Goal: Task Accomplishment & Management: Complete application form

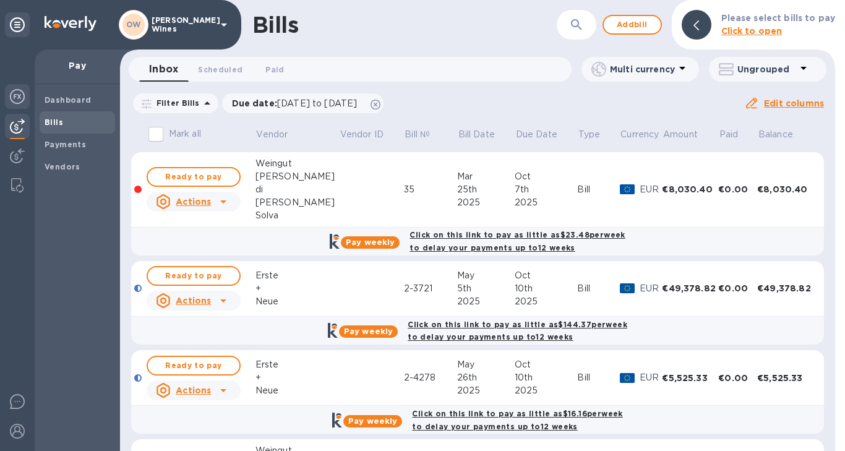
click at [18, 97] on img at bounding box center [17, 96] width 15 height 15
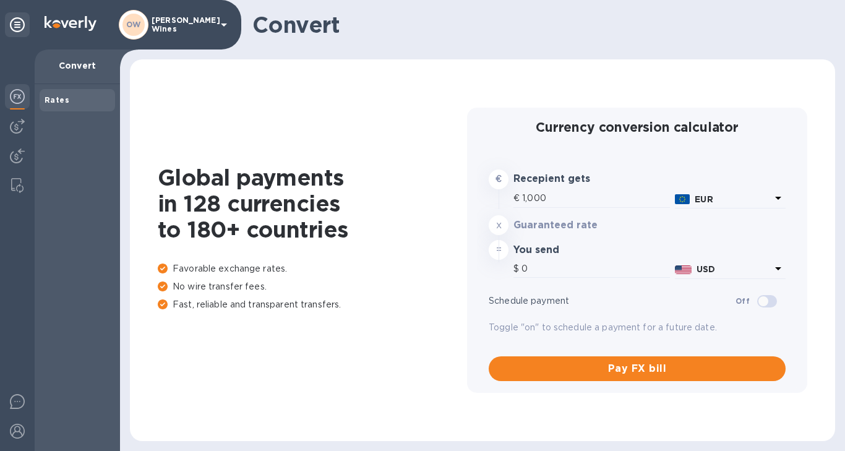
type input "1,170.1"
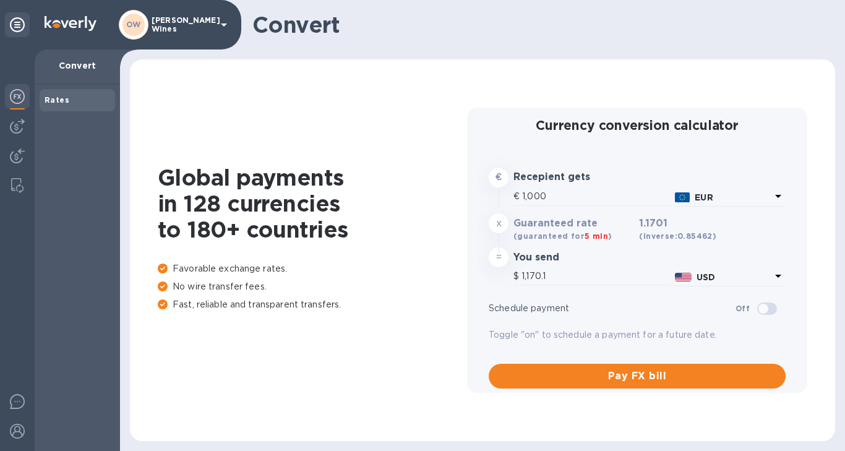
click at [21, 90] on img at bounding box center [17, 96] width 15 height 15
click at [22, 128] on img at bounding box center [17, 126] width 15 height 15
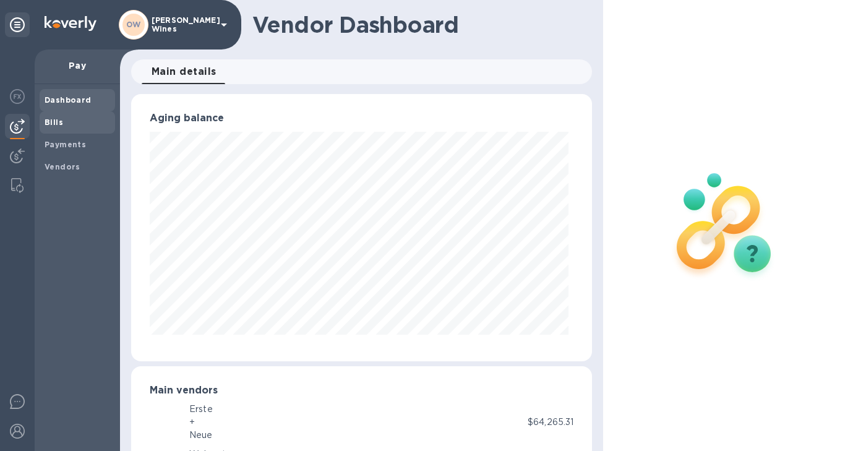
scroll to position [267, 456]
click at [53, 124] on b "Bills" at bounding box center [54, 122] width 19 height 9
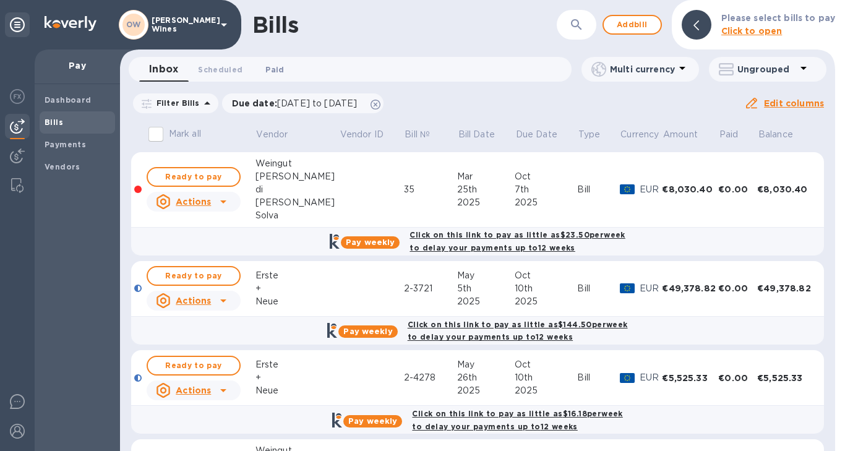
click at [275, 71] on span "Paid 0" at bounding box center [274, 69] width 19 height 13
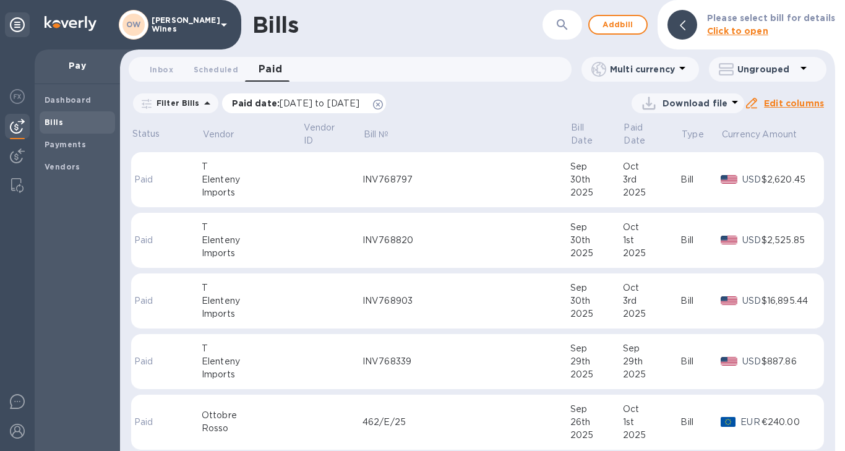
click at [294, 109] on p "Paid date : [DATE] to [DATE]" at bounding box center [299, 103] width 134 height 12
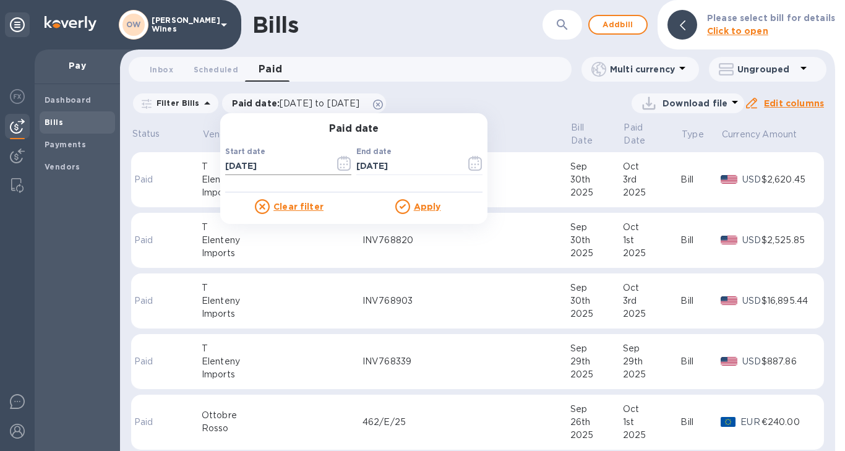
click at [343, 169] on icon "button" at bounding box center [344, 163] width 14 height 15
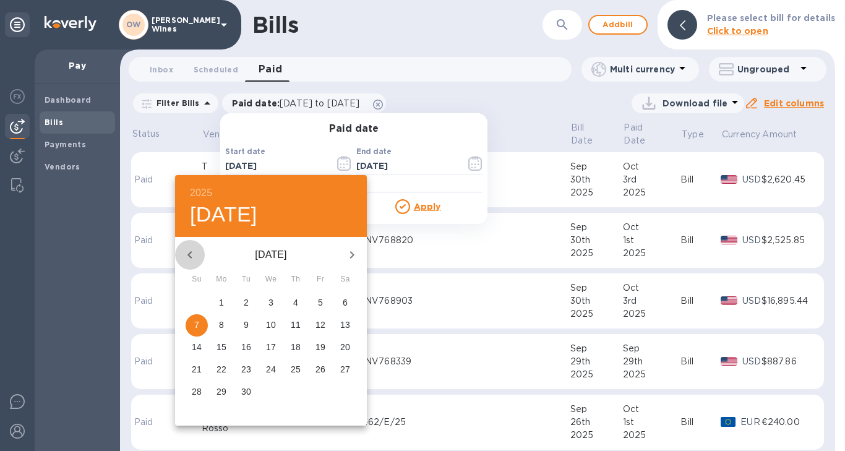
click at [191, 256] on icon "button" at bounding box center [190, 255] width 15 height 15
click at [352, 256] on icon "button" at bounding box center [352, 254] width 4 height 7
click at [222, 305] on p "1" at bounding box center [221, 302] width 5 height 12
type input "[DATE]"
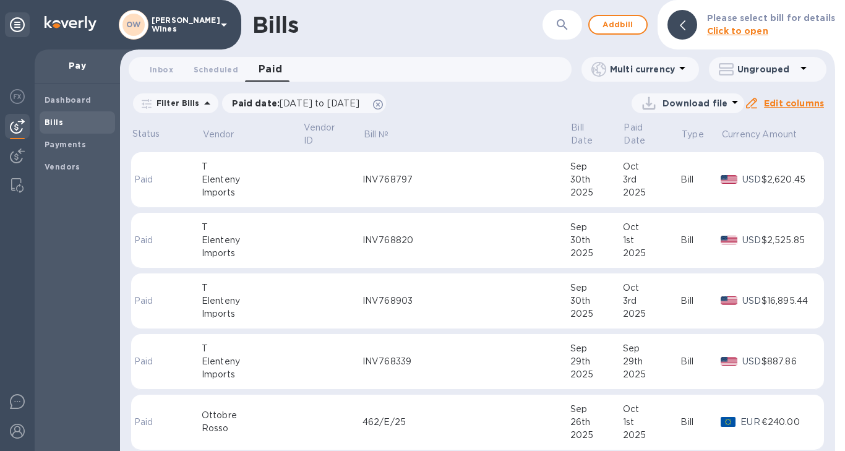
click at [676, 64] on icon at bounding box center [682, 68] width 15 height 15
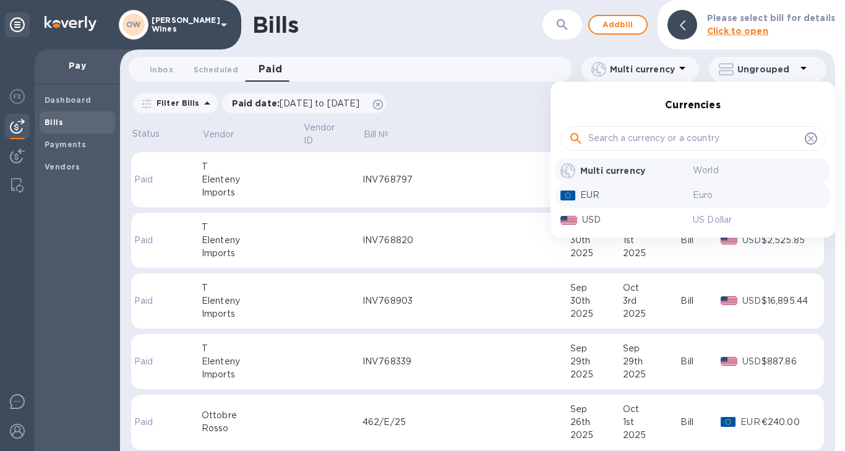
click at [598, 197] on p "EUR" at bounding box center [636, 195] width 113 height 13
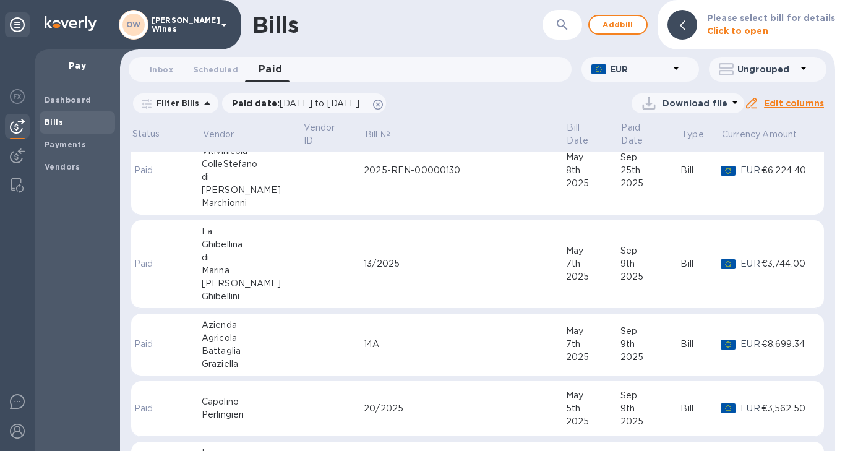
scroll to position [1778, 0]
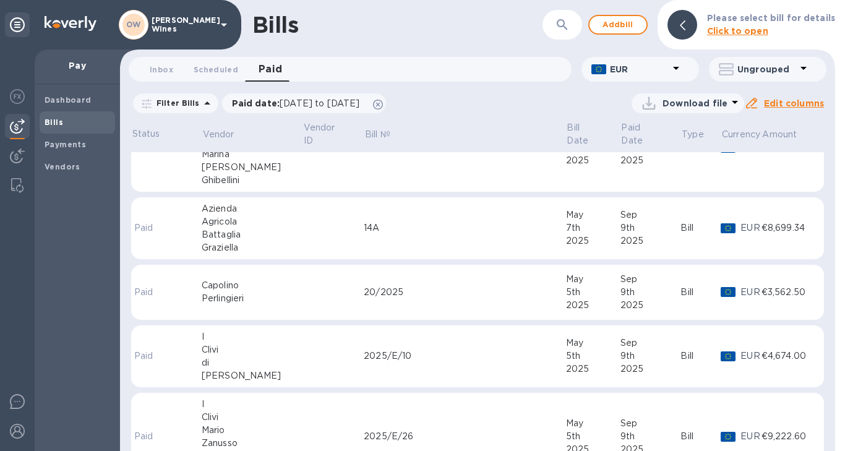
click at [64, 124] on span "Bills" at bounding box center [78, 122] width 66 height 12
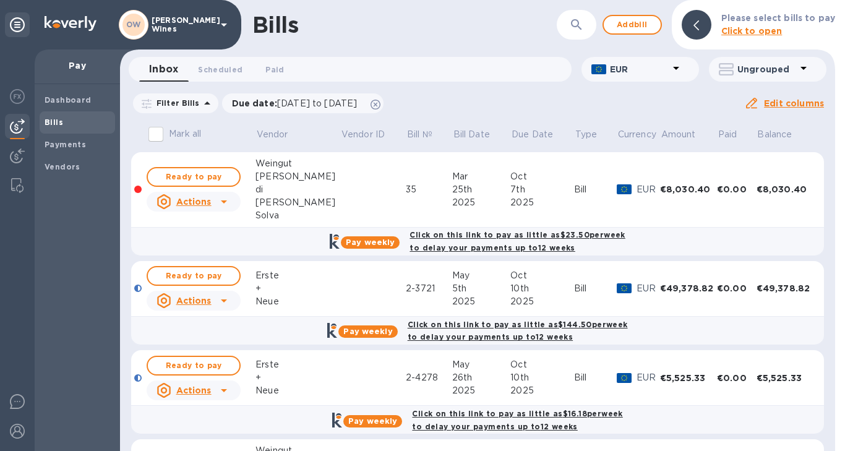
drag, startPoint x: 830, startPoint y: 167, endPoint x: 829, endPoint y: 201, distance: 34.0
click at [829, 201] on div "Mark all Vendor Vendor ID Bill № Bill Date Due Date Type Currency Amount Paid B…" at bounding box center [477, 285] width 715 height 331
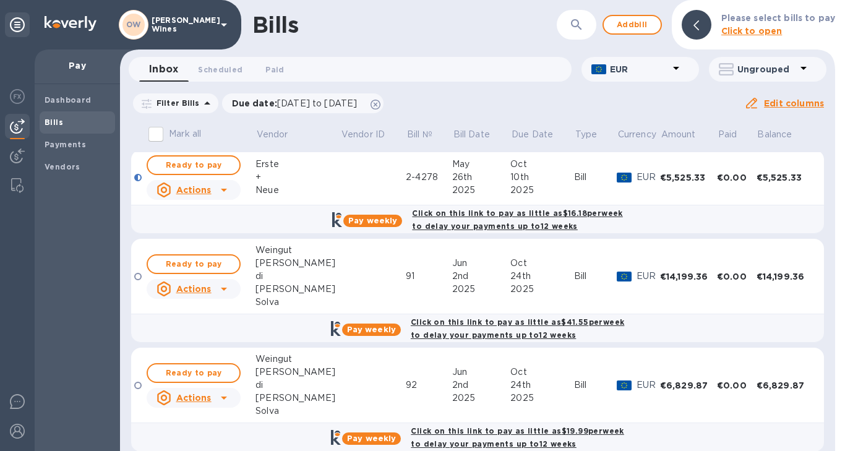
scroll to position [194, 0]
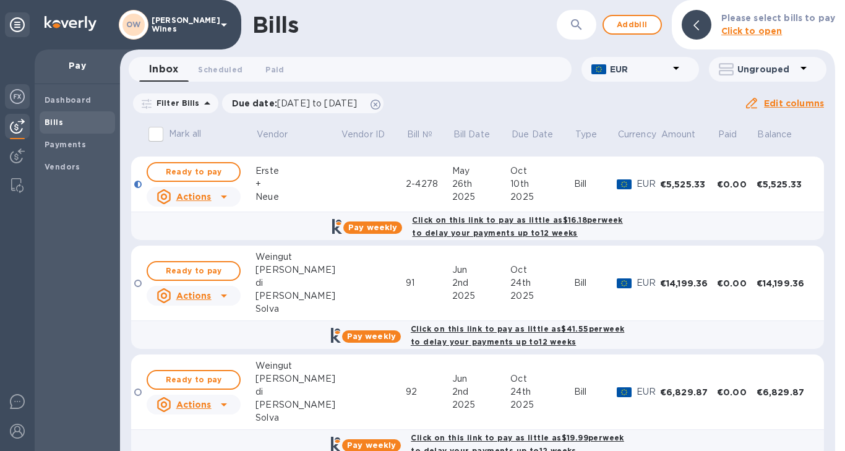
click at [14, 100] on img at bounding box center [17, 96] width 15 height 15
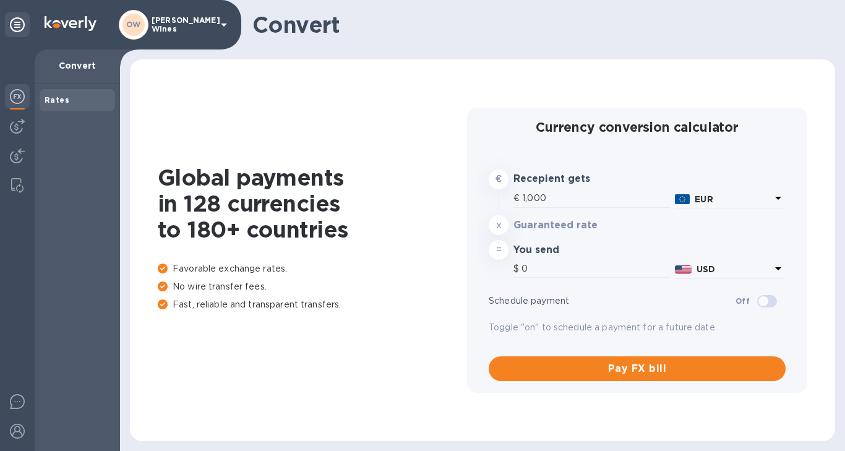
type input "1,170"
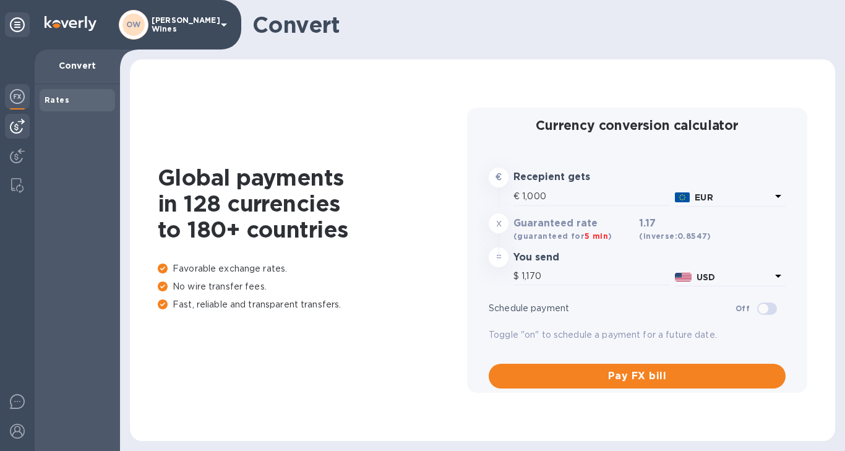
click at [13, 132] on img at bounding box center [17, 126] width 15 height 15
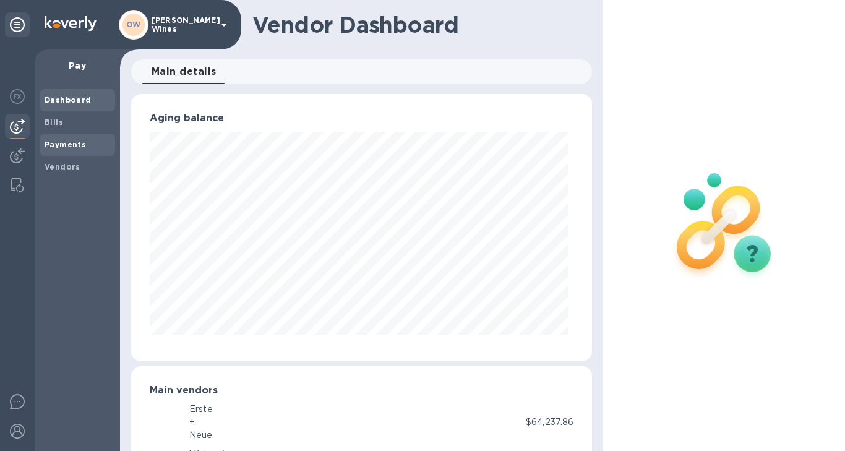
scroll to position [267, 456]
click at [53, 127] on span "Bills" at bounding box center [54, 122] width 19 height 12
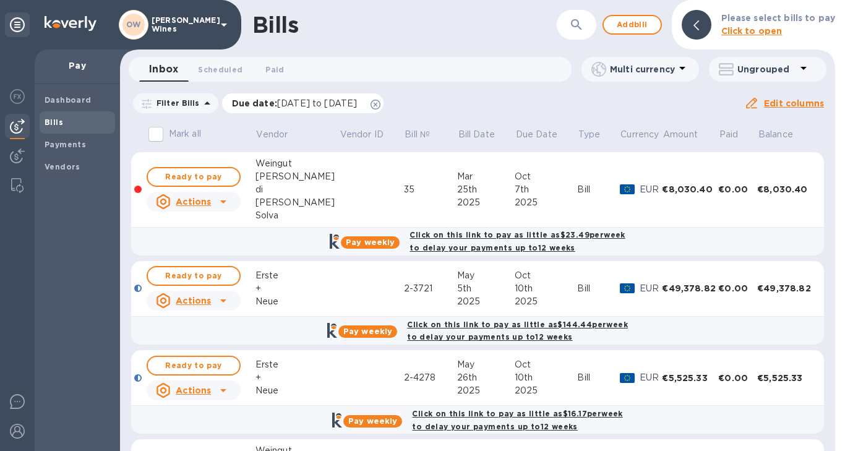
click at [296, 101] on span "[DATE] to [DATE]" at bounding box center [317, 103] width 80 height 10
click at [270, 65] on span "Paid 0" at bounding box center [274, 69] width 19 height 13
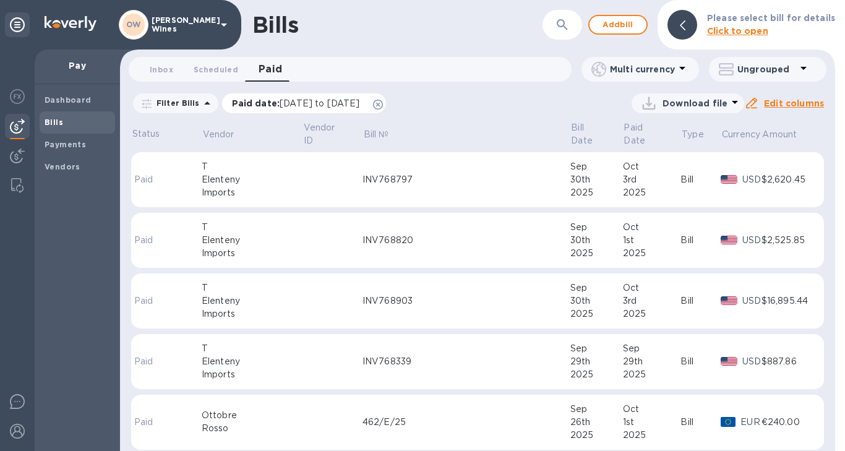
click at [320, 105] on span "[DATE] to [DATE]" at bounding box center [320, 103] width 80 height 10
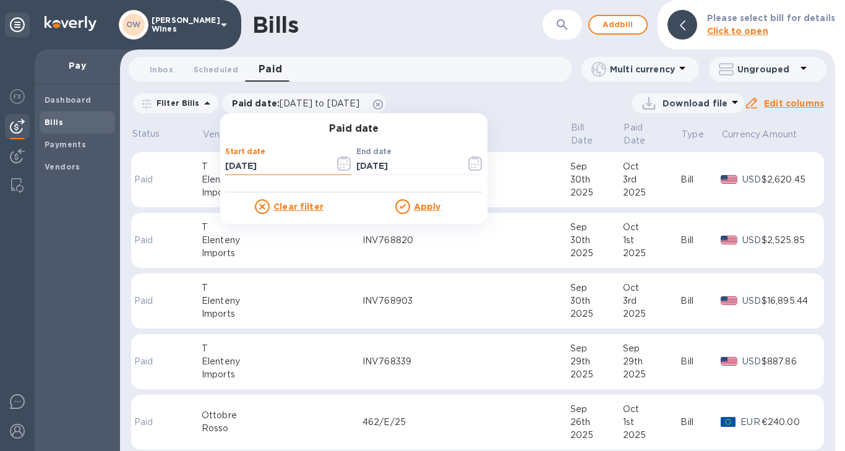
drag, startPoint x: 288, startPoint y: 168, endPoint x: 210, endPoint y: 162, distance: 78.2
click at [210, 162] on div "Bills ​ Add bill Please select bill for details Click to open Inbox 0 Scheduled…" at bounding box center [477, 225] width 715 height 451
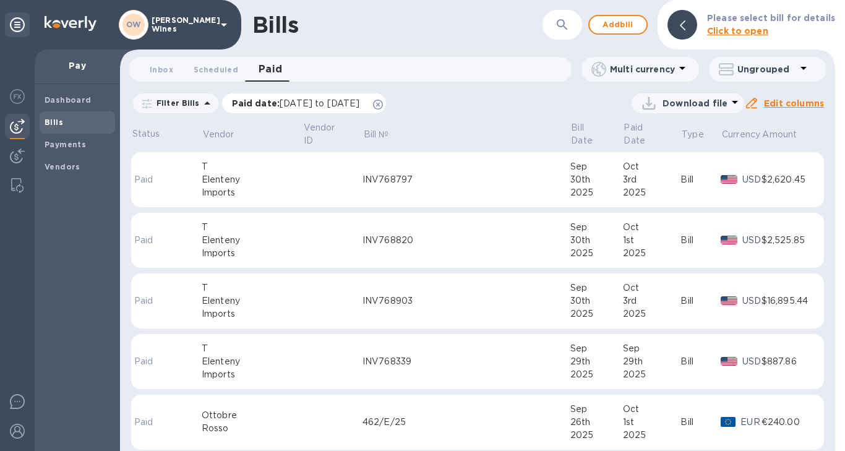
click at [306, 105] on span "[DATE] to [DATE]" at bounding box center [320, 103] width 80 height 10
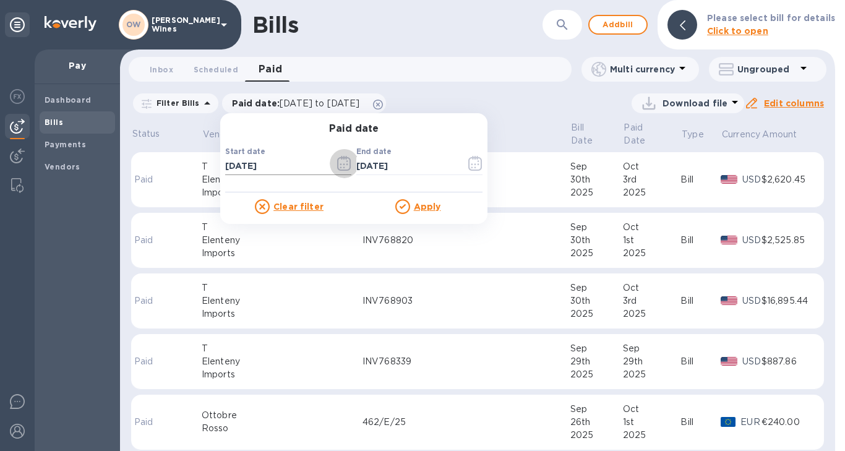
click at [343, 165] on icon "button" at bounding box center [344, 165] width 2 height 2
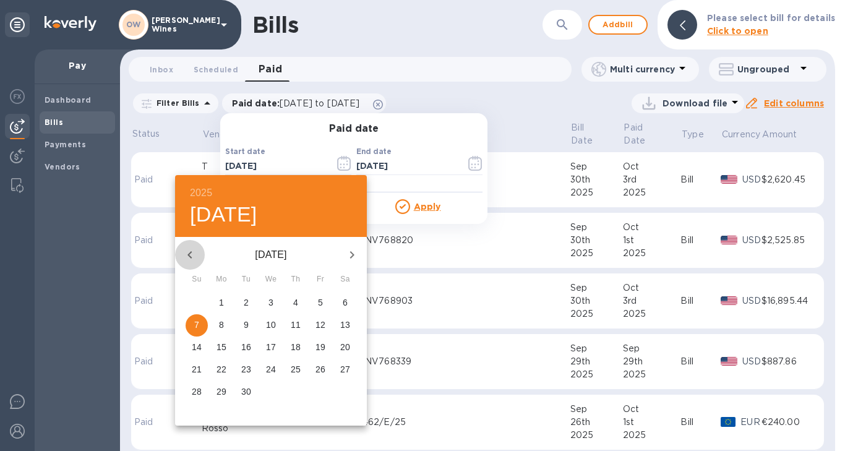
click at [194, 254] on icon "button" at bounding box center [190, 255] width 15 height 15
click at [250, 305] on span "1" at bounding box center [246, 302] width 22 height 12
type input "[DATE]"
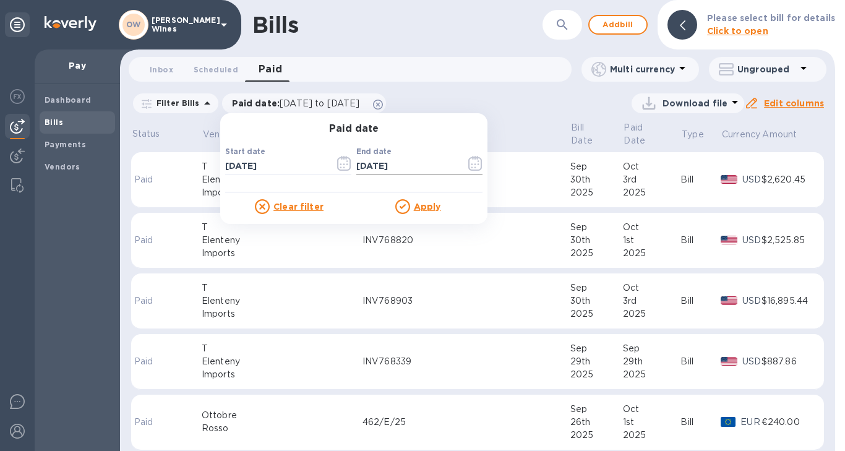
click at [470, 162] on icon "button" at bounding box center [475, 163] width 14 height 15
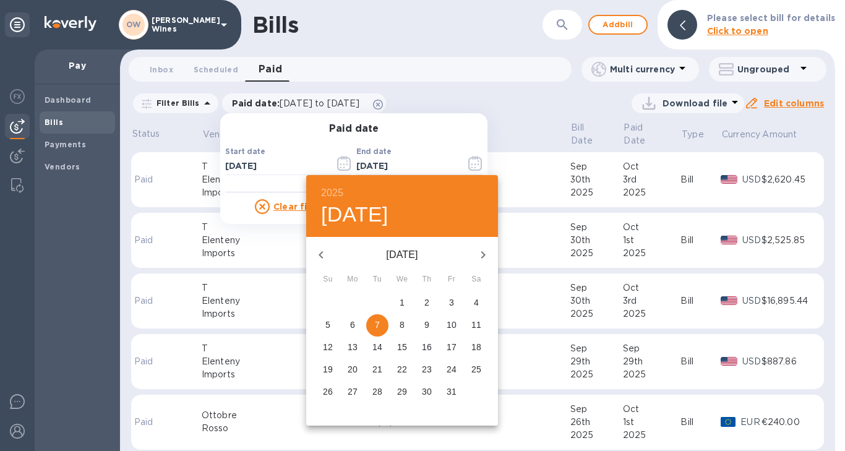
click at [429, 353] on p "16" at bounding box center [427, 347] width 10 height 12
type input "[DATE]"
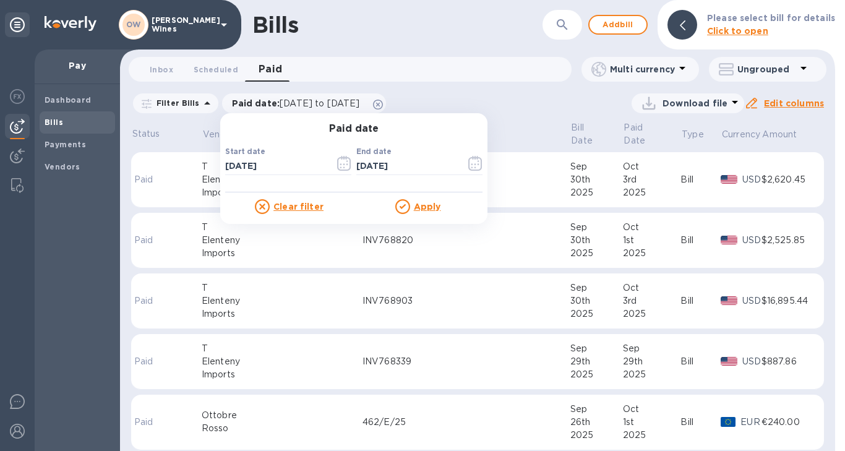
click at [427, 204] on u "Apply" at bounding box center [427, 207] width 27 height 10
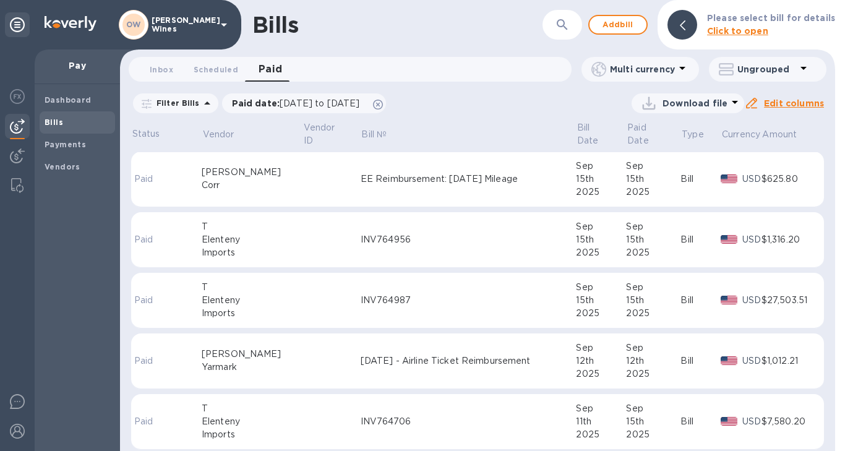
scroll to position [904, 0]
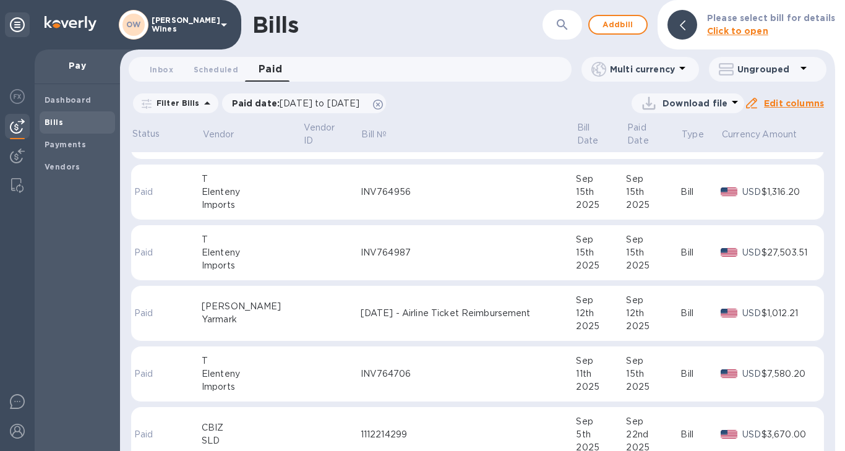
click at [679, 73] on icon at bounding box center [682, 68] width 15 height 15
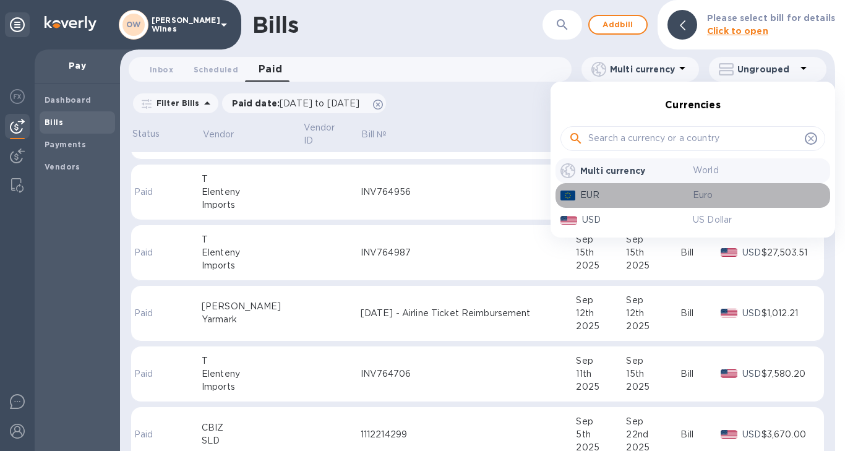
click at [619, 196] on p "EUR" at bounding box center [636, 195] width 113 height 13
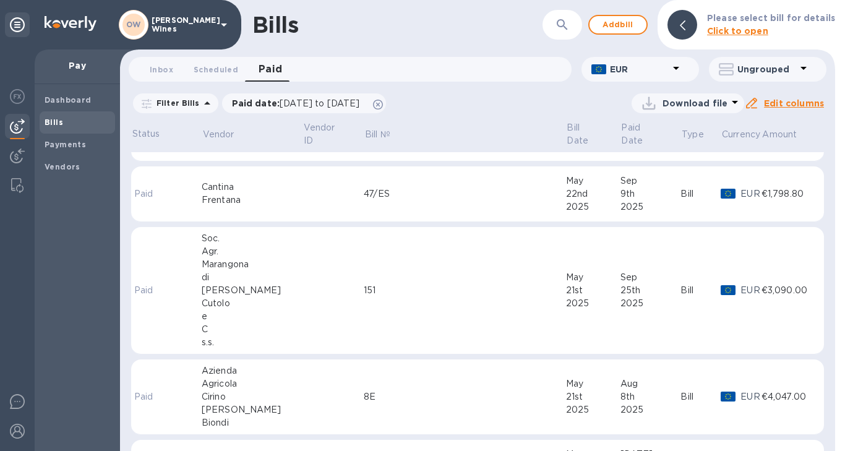
scroll to position [2417, 0]
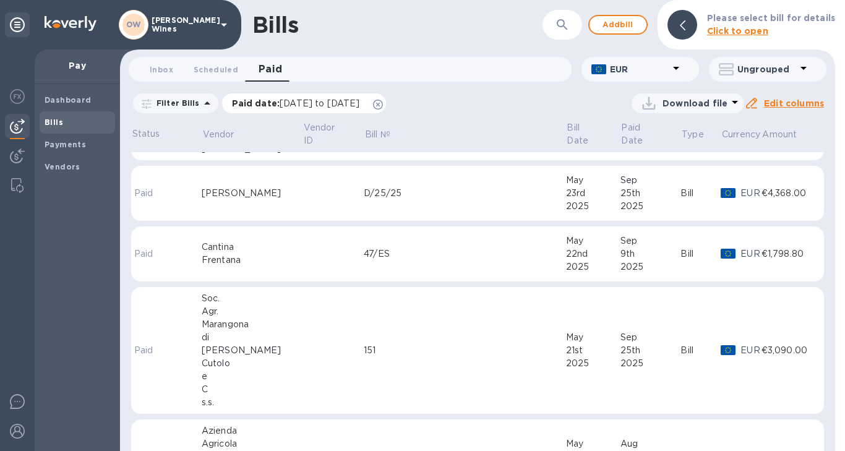
click at [366, 102] on p "Paid date : [DATE] to [DATE]" at bounding box center [299, 103] width 134 height 12
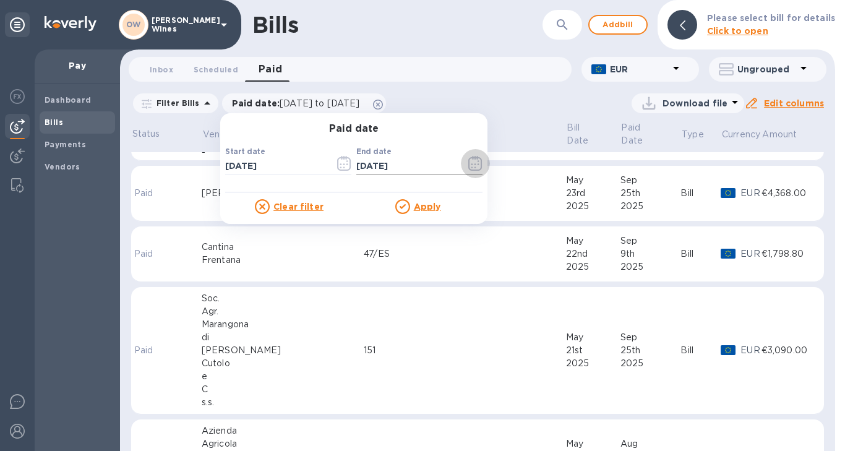
click at [470, 166] on icon "button" at bounding box center [475, 163] width 14 height 15
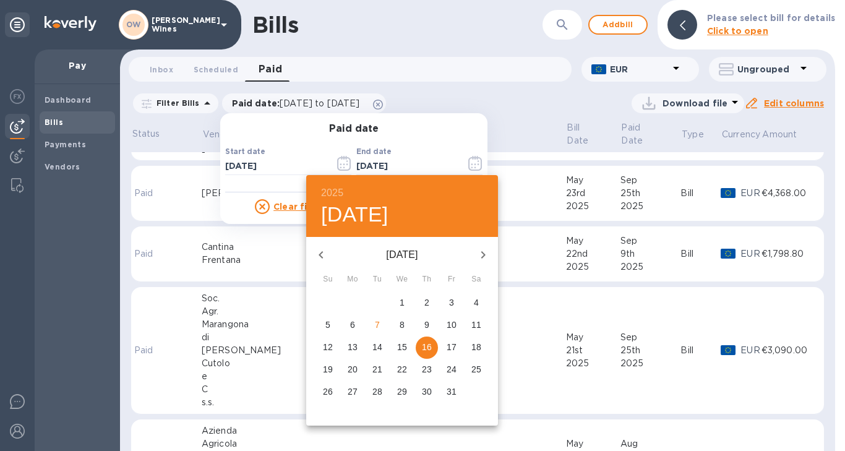
click at [324, 257] on icon "button" at bounding box center [321, 255] width 15 height 15
click at [329, 370] on p "20" at bounding box center [328, 369] width 10 height 12
type input "[DATE]"
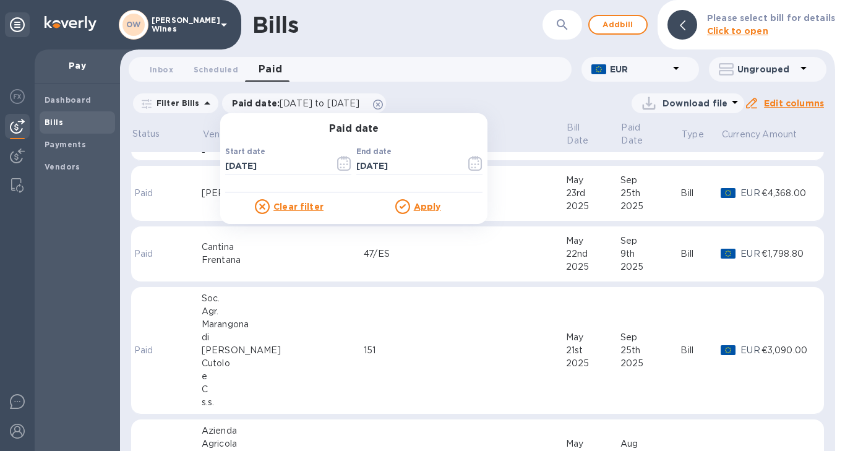
click at [424, 206] on u "Apply" at bounding box center [427, 207] width 27 height 10
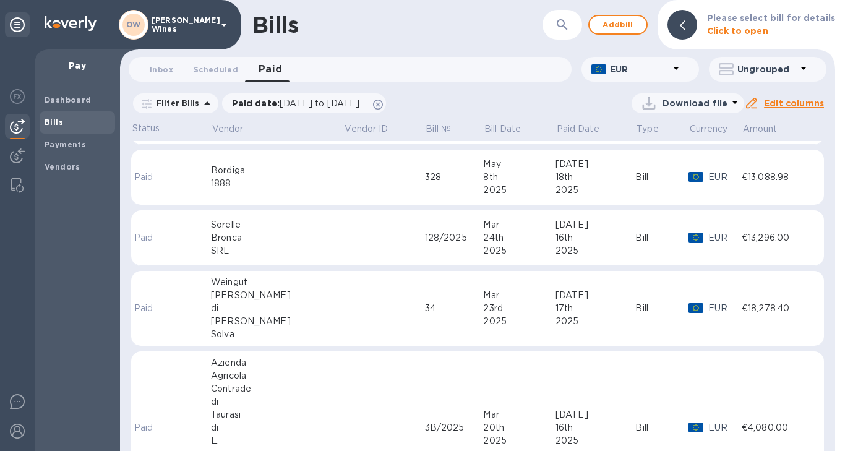
scroll to position [484, 0]
click at [225, 296] on div "[PERSON_NAME]" at bounding box center [277, 294] width 133 height 13
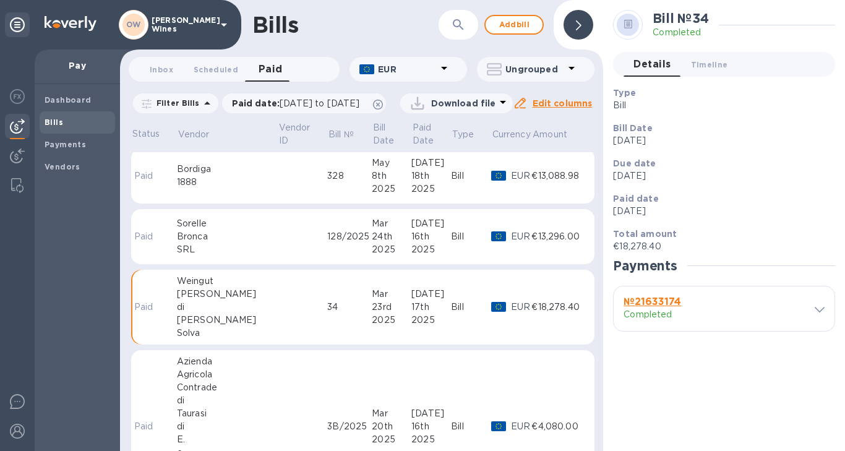
click at [661, 305] on b "№ 21633174" at bounding box center [653, 302] width 58 height 12
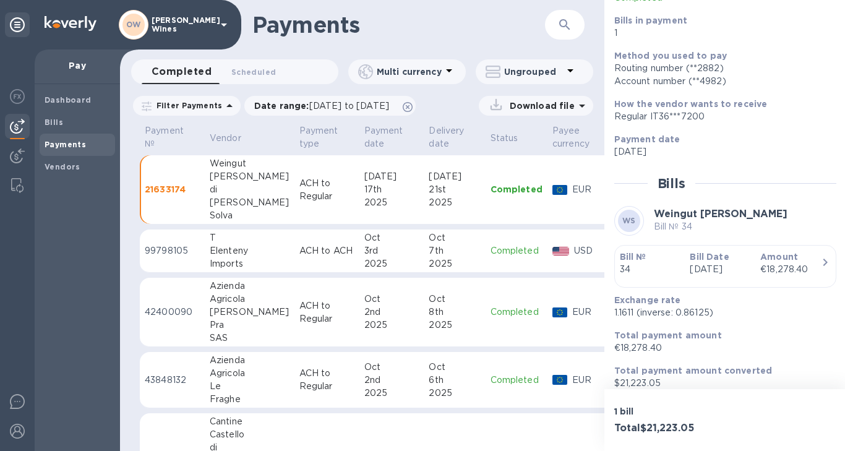
scroll to position [104, 0]
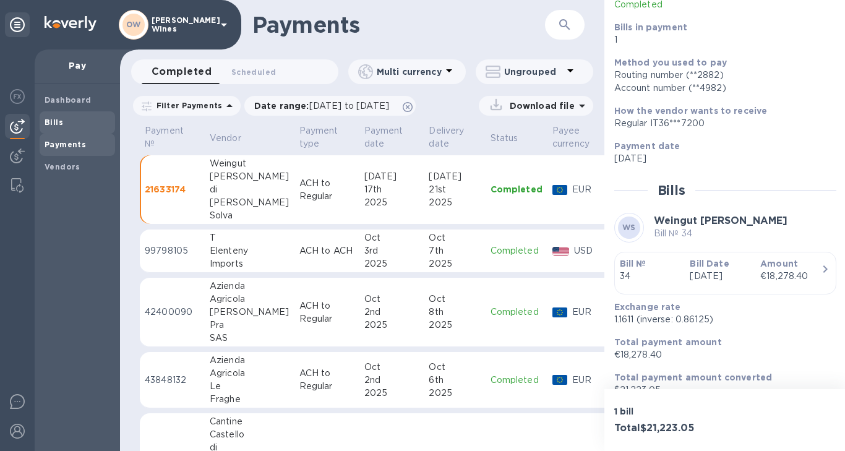
click at [46, 123] on b "Bills" at bounding box center [54, 122] width 19 height 9
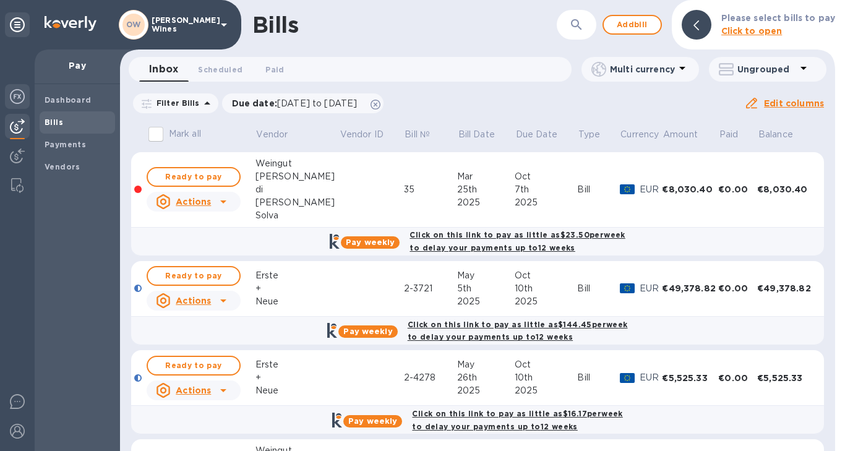
click at [15, 98] on img at bounding box center [17, 96] width 15 height 15
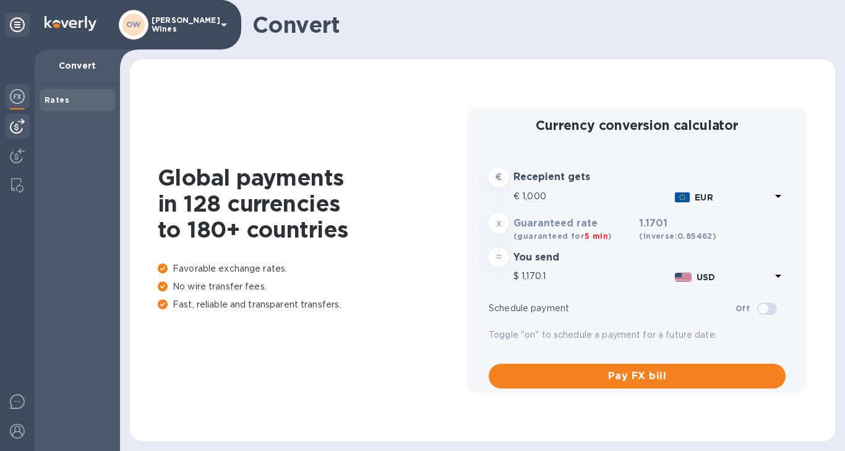
click at [12, 121] on img at bounding box center [17, 126] width 15 height 15
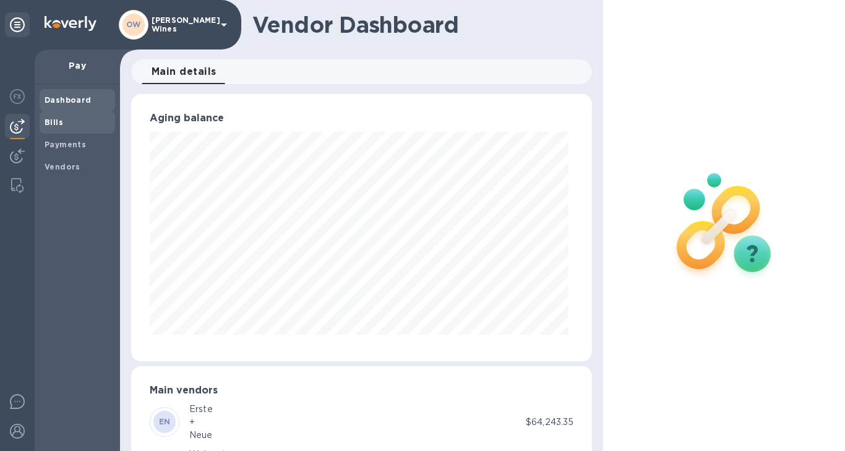
click at [54, 124] on b "Bills" at bounding box center [54, 122] width 19 height 9
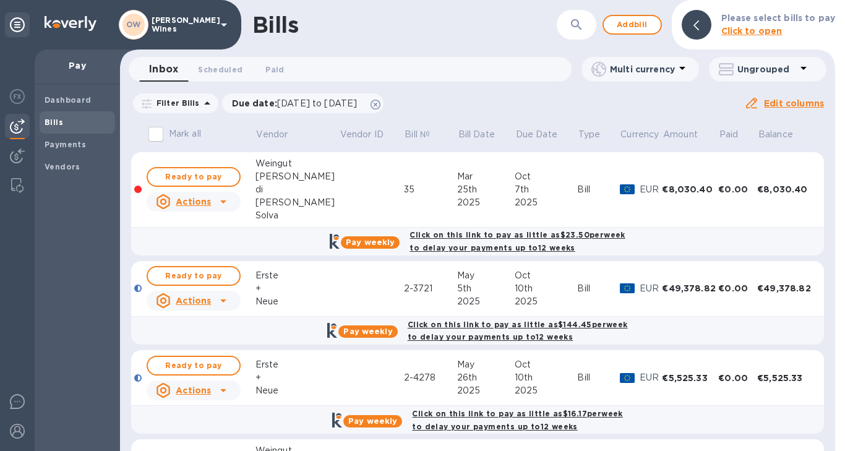
click at [270, 168] on div "Weingut" at bounding box center [298, 163] width 84 height 13
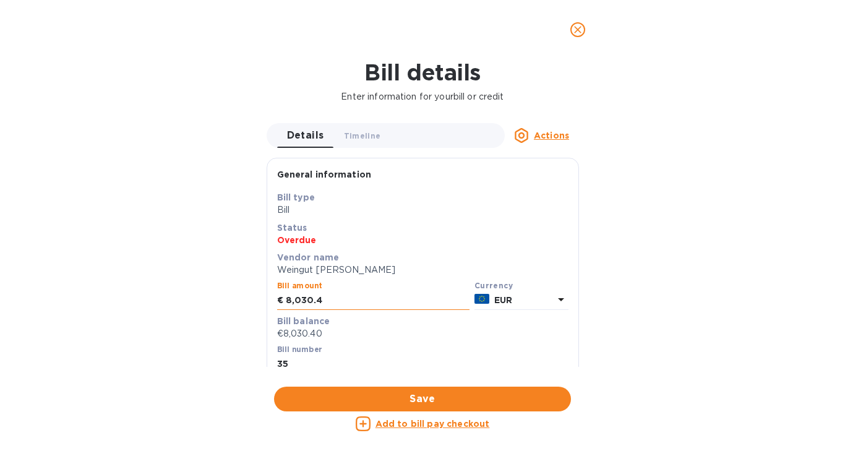
drag, startPoint x: 325, startPoint y: 303, endPoint x: 280, endPoint y: 302, distance: 45.2
click at [280, 302] on div "€ 8,030.4" at bounding box center [373, 300] width 192 height 19
type input "7,967.60"
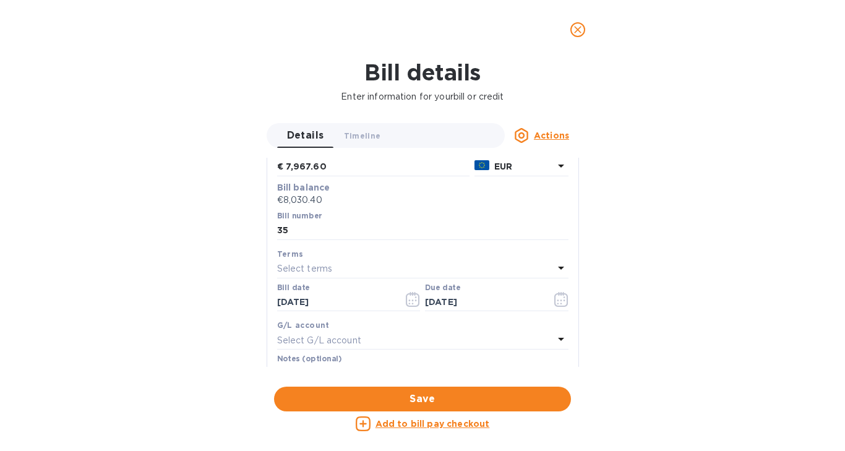
scroll to position [128, 0]
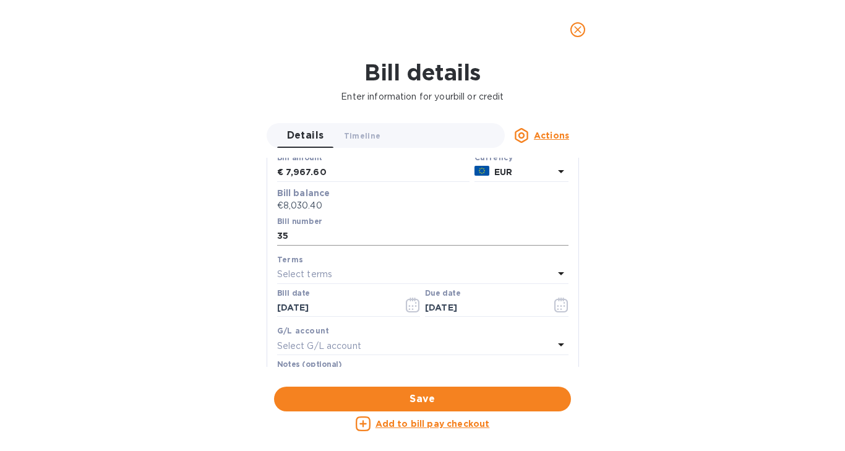
click at [351, 238] on input "35" at bounding box center [422, 236] width 291 height 19
click at [278, 238] on input "35, less 62.80 credit" at bounding box center [422, 236] width 291 height 19
click at [350, 239] on input "Fattura 35, less 62.80 credit" at bounding box center [422, 236] width 291 height 19
click at [470, 240] on input "Fattura 35, less meno credito 62.80 credit" at bounding box center [422, 236] width 291 height 19
type input "Fattura 35, less meno credito 62.80"
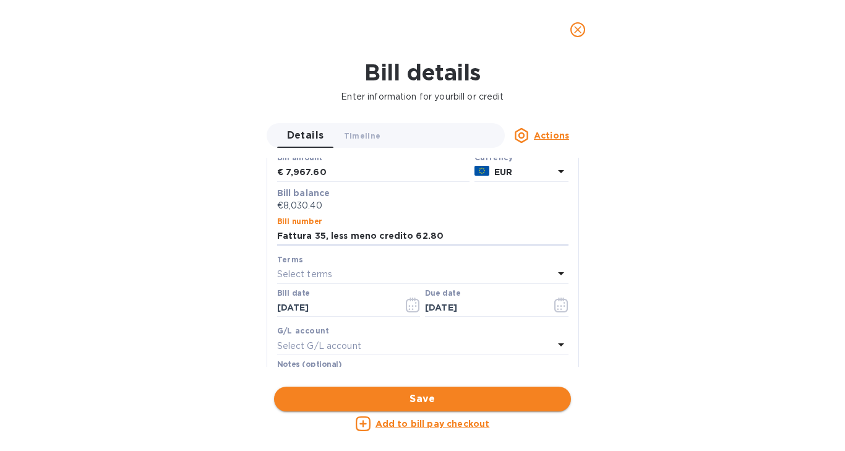
click at [402, 393] on span "Save" at bounding box center [422, 399] width 277 height 15
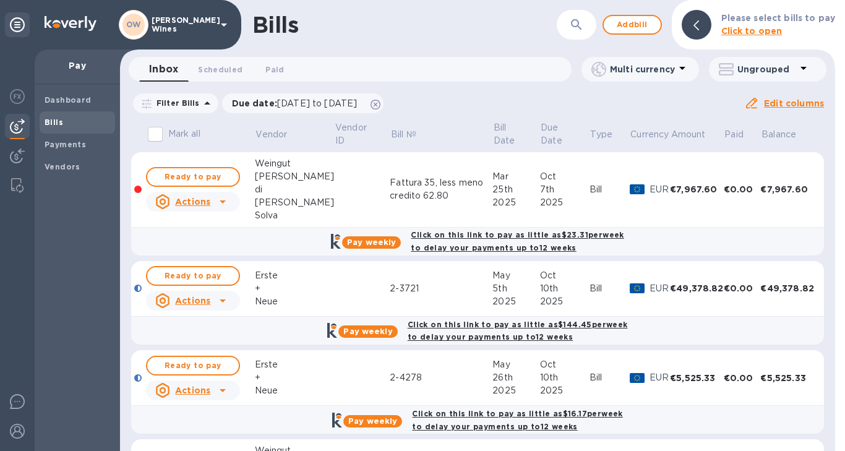
drag, startPoint x: 829, startPoint y: 191, endPoint x: 822, endPoint y: 278, distance: 86.9
click at [822, 278] on div "Mark all Vendor Vendor ID Bill № Bill Date Due Date Type Currency Amount Paid B…" at bounding box center [477, 285] width 715 height 331
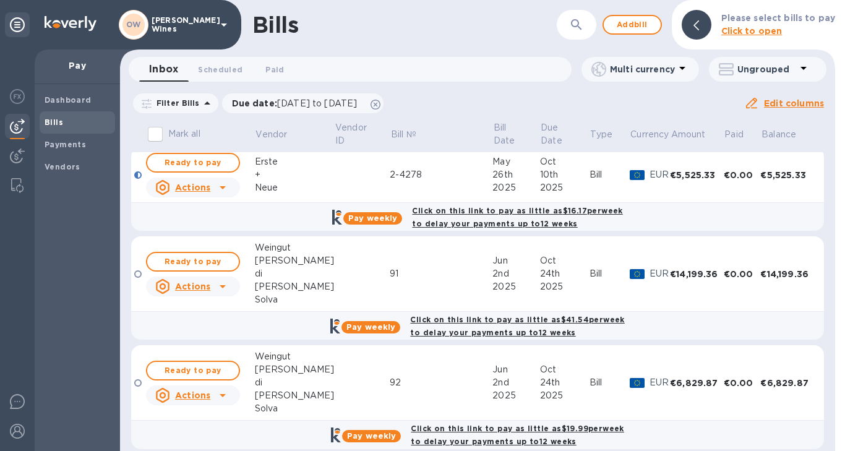
scroll to position [205, 0]
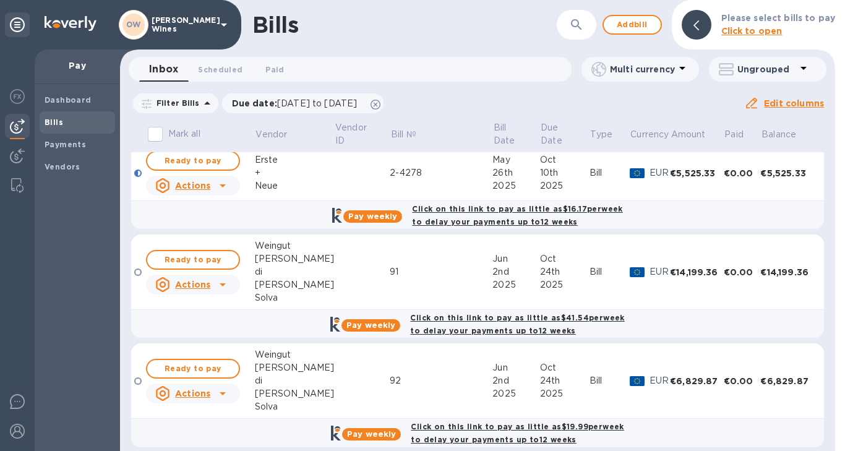
click at [275, 256] on div "[PERSON_NAME]" at bounding box center [295, 258] width 80 height 13
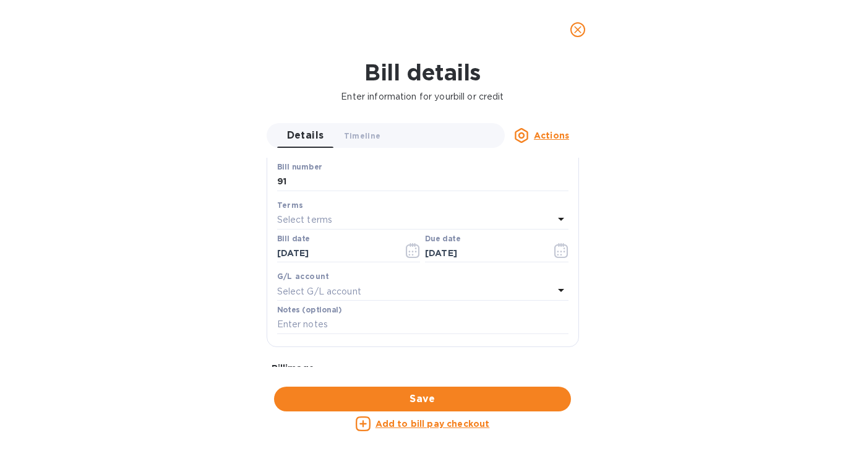
scroll to position [181, 0]
click at [560, 251] on icon "button" at bounding box center [561, 252] width 14 height 15
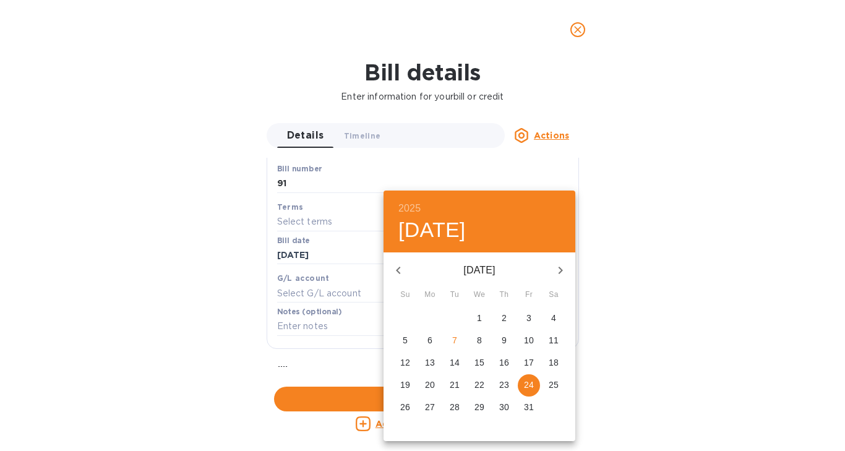
click at [453, 339] on p "7" at bounding box center [454, 340] width 5 height 12
type input "[DATE]"
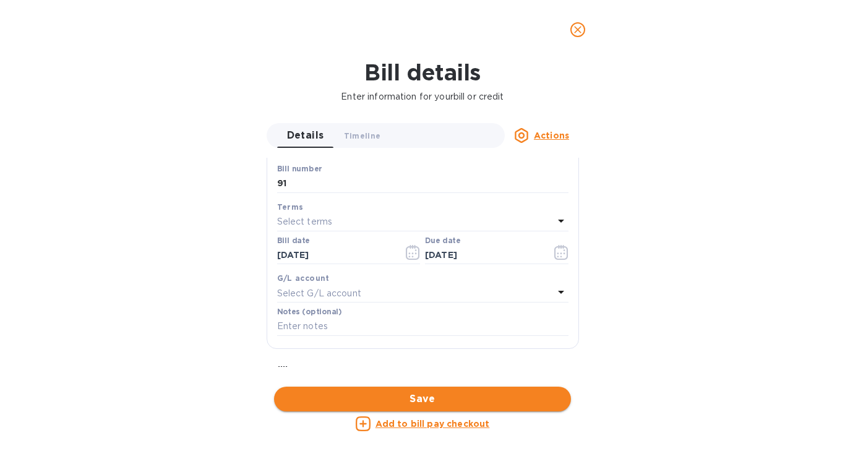
click at [419, 399] on span "Save" at bounding box center [422, 399] width 277 height 15
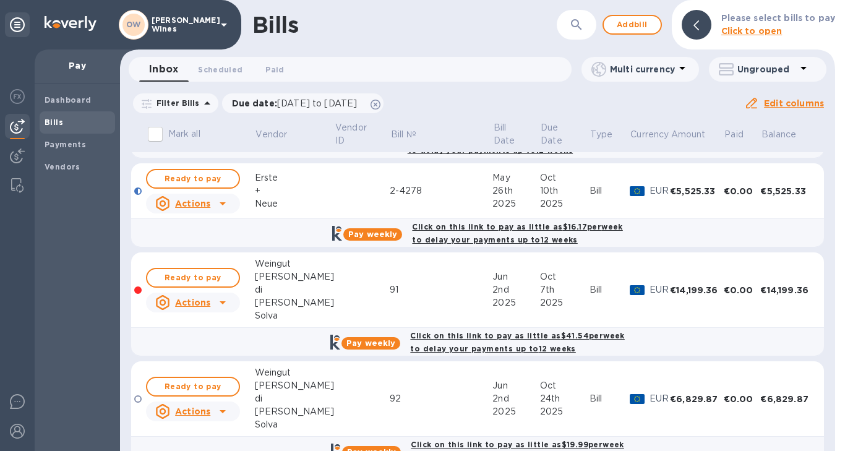
scroll to position [202, 0]
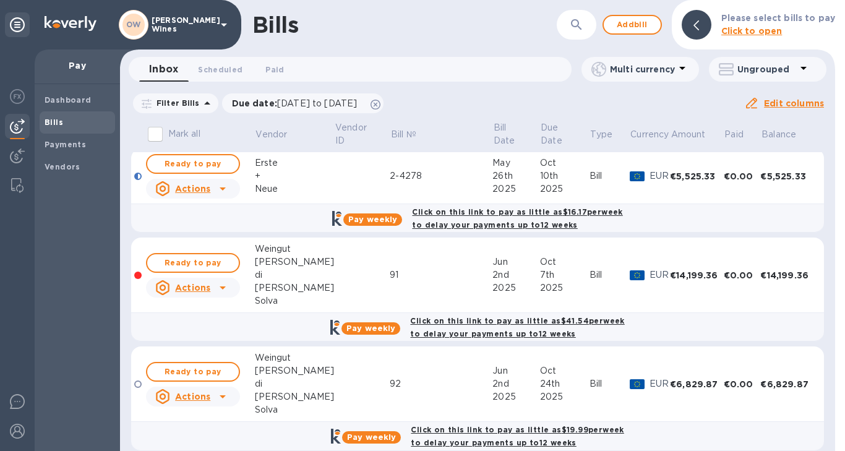
click at [267, 364] on div "[PERSON_NAME]" at bounding box center [295, 370] width 80 height 13
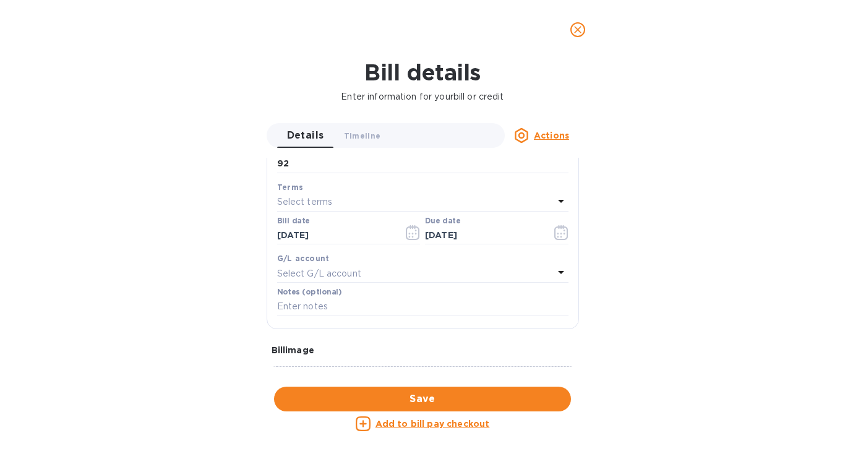
scroll to position [197, 0]
click at [560, 237] on icon "button" at bounding box center [561, 237] width 2 height 2
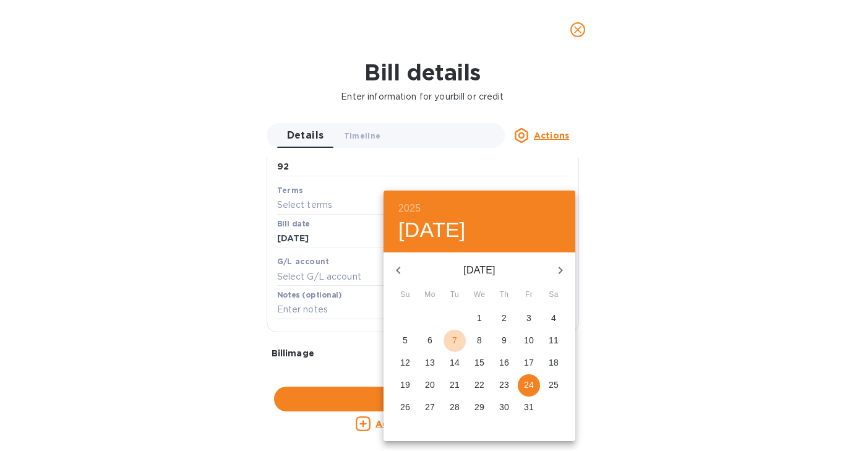
click at [456, 338] on p "7" at bounding box center [454, 340] width 5 height 12
type input "[DATE]"
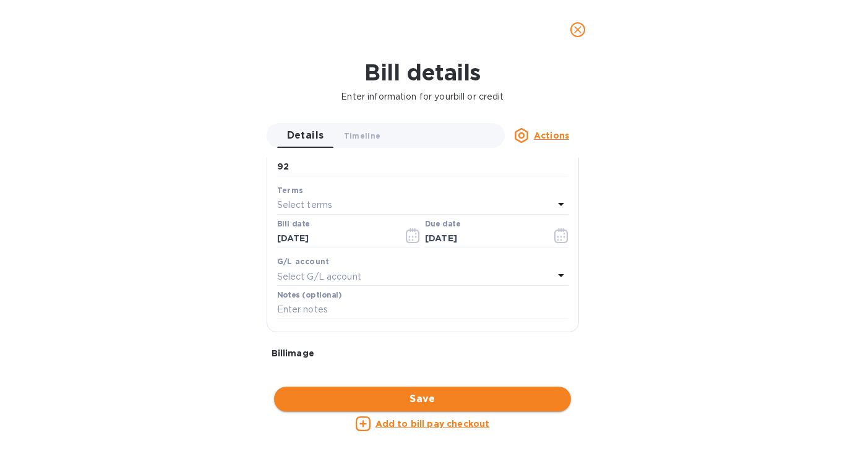
click at [455, 405] on span "Save" at bounding box center [422, 399] width 277 height 15
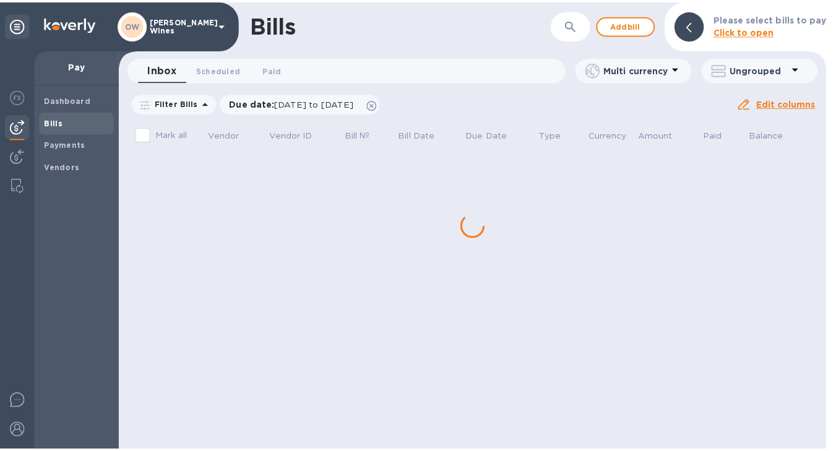
scroll to position [0, 0]
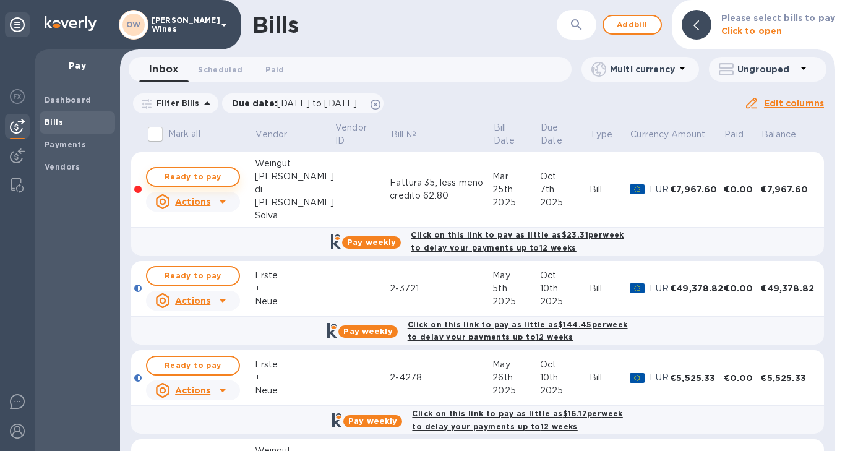
click at [204, 177] on span "Ready to pay" at bounding box center [193, 177] width 72 height 15
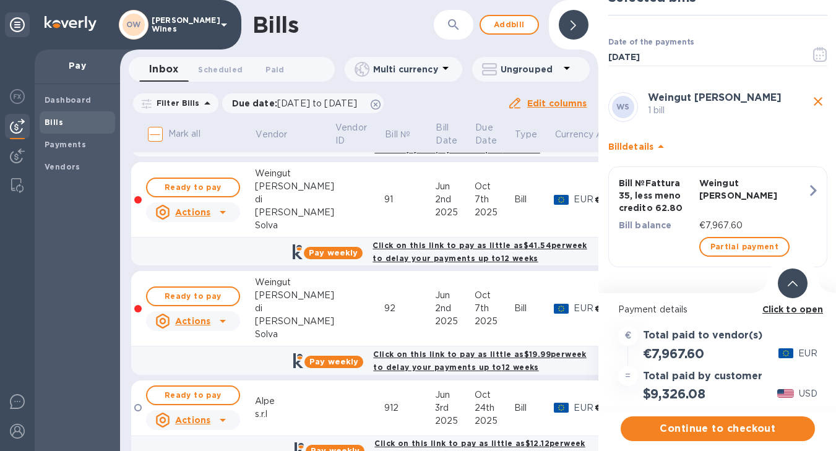
scroll to position [268, 0]
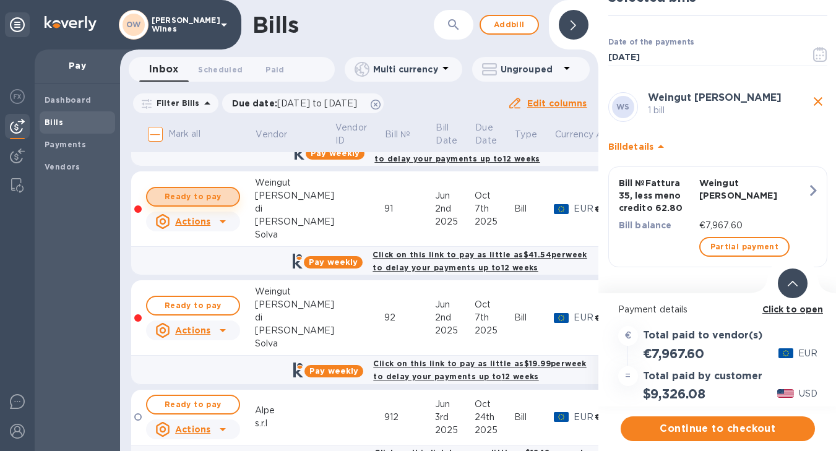
click at [200, 189] on span "Ready to pay" at bounding box center [193, 196] width 72 height 15
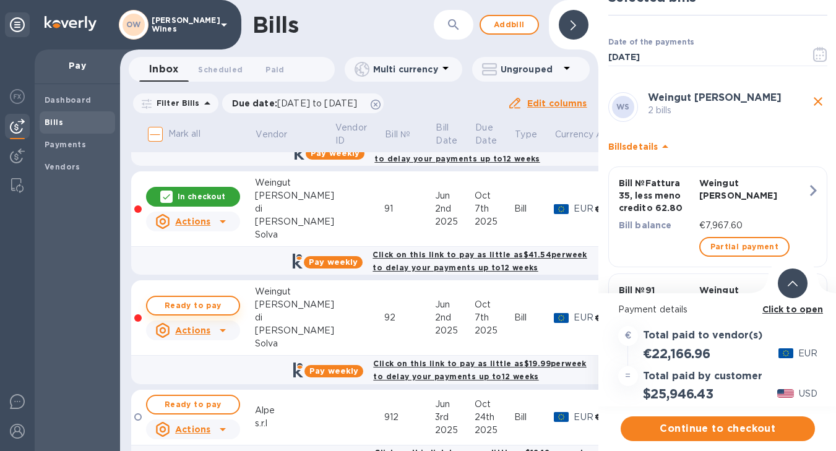
click at [207, 298] on span "Ready to pay" at bounding box center [193, 305] width 72 height 15
click at [770, 304] on b "Click to open" at bounding box center [792, 309] width 61 height 10
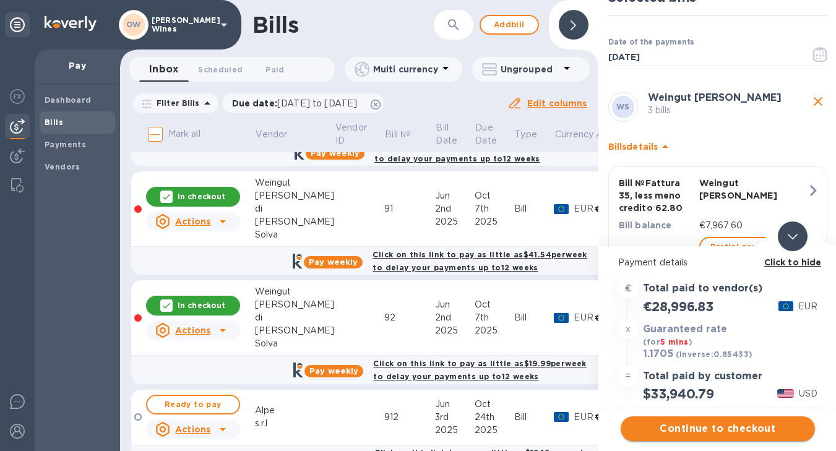
click at [702, 423] on span "Continue to checkout" at bounding box center [718, 428] width 174 height 15
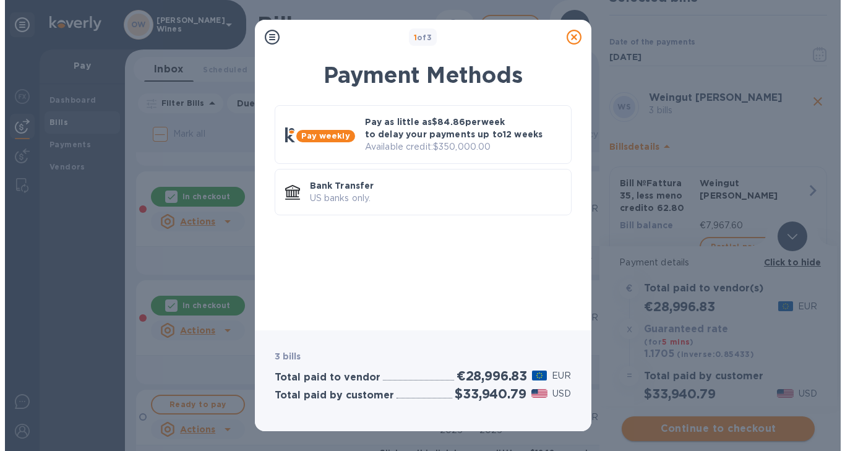
scroll to position [0, 0]
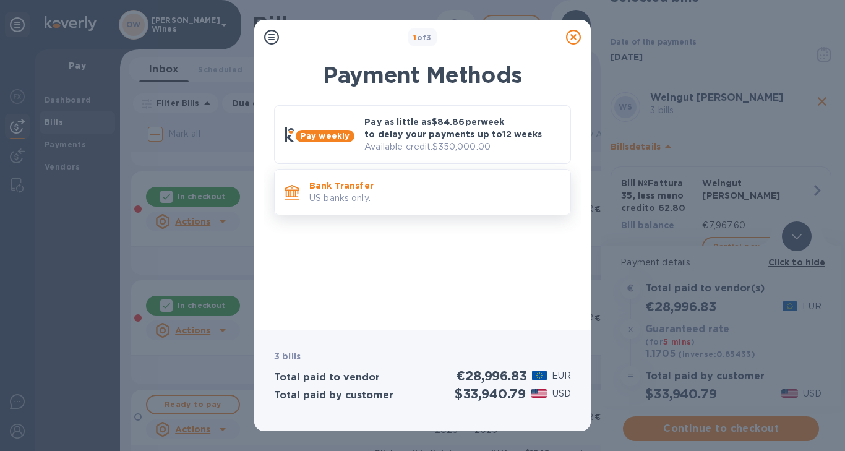
click at [430, 179] on p "Bank Transfer" at bounding box center [434, 185] width 251 height 12
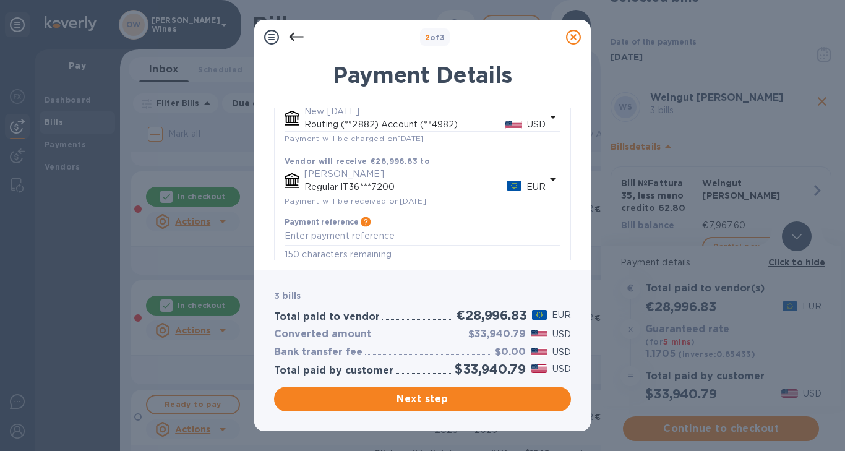
scroll to position [115, 0]
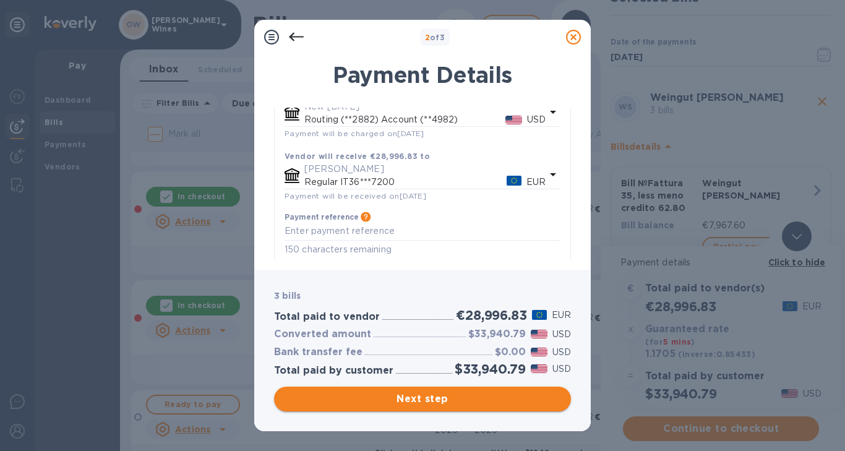
click at [507, 401] on span "Next step" at bounding box center [422, 399] width 277 height 15
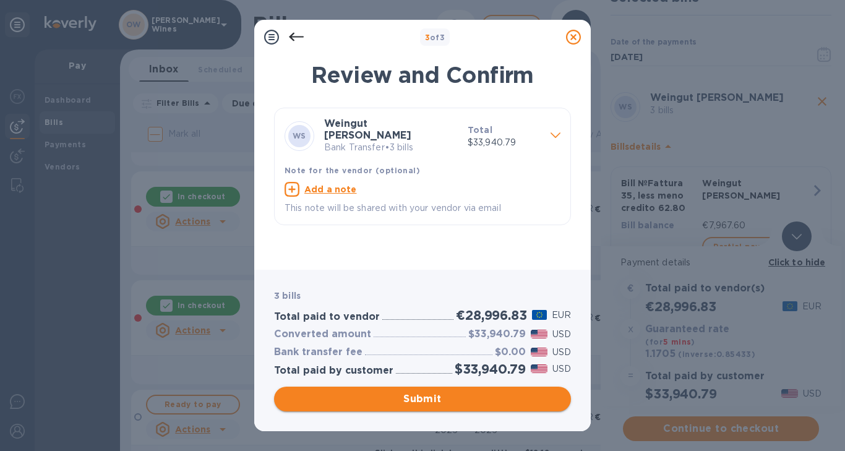
click at [460, 395] on span "Submit" at bounding box center [422, 399] width 277 height 15
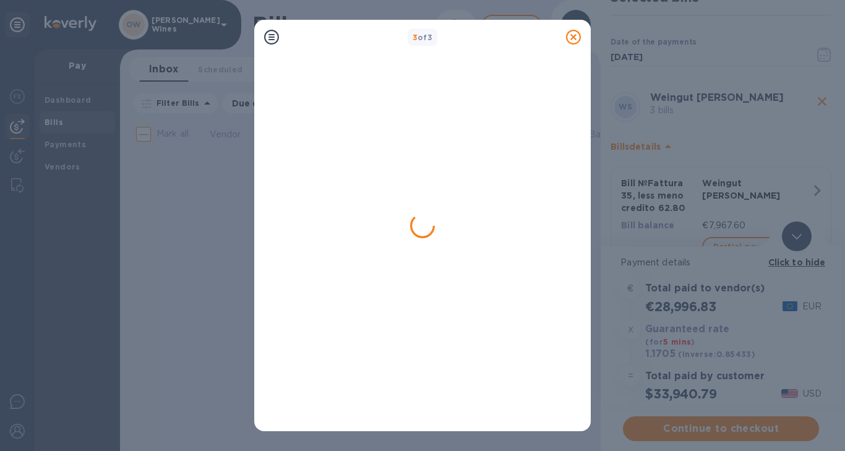
scroll to position [0, 0]
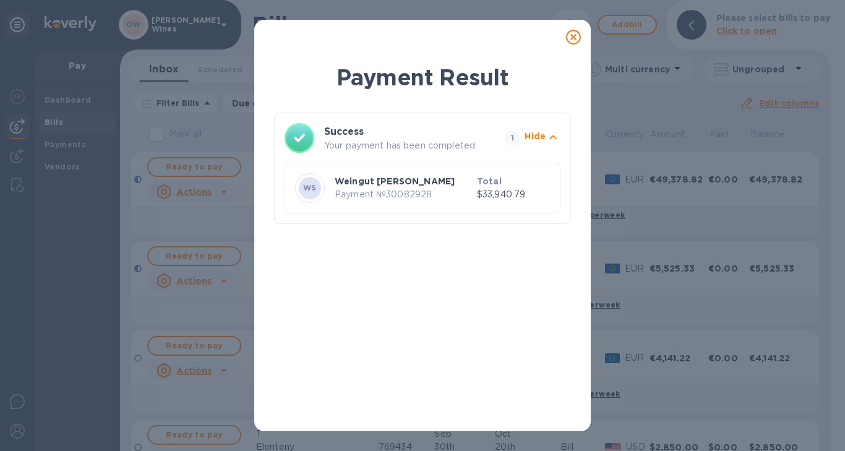
click at [575, 25] on div at bounding box center [573, 37] width 25 height 25
click at [575, 33] on icon at bounding box center [573, 37] width 15 height 15
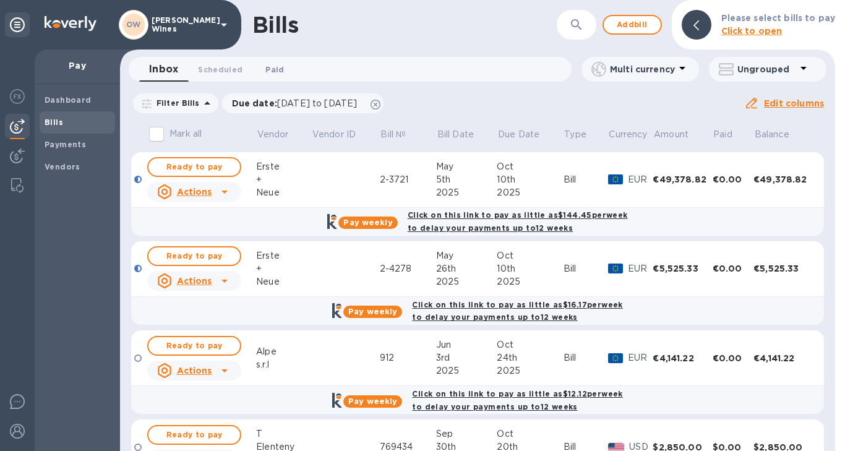
click at [275, 71] on span "Paid 0" at bounding box center [274, 69] width 19 height 13
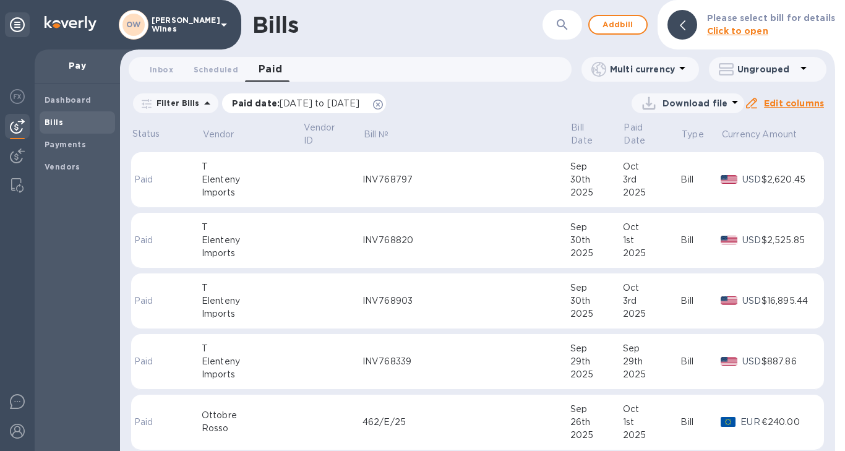
click at [383, 106] on icon at bounding box center [378, 105] width 10 height 10
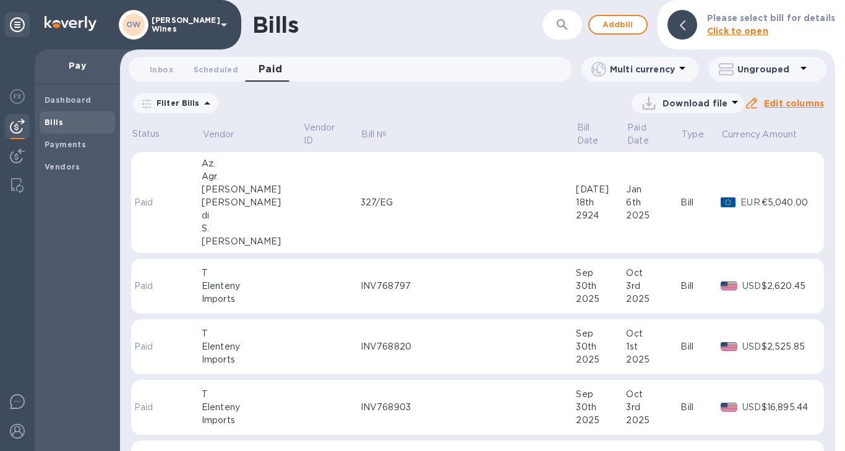
click at [408, 61] on div "Inbox 0 Scheduled 0 Paid 0" at bounding box center [355, 69] width 433 height 25
click at [267, 76] on span "Paid 0" at bounding box center [271, 69] width 24 height 17
click at [685, 71] on icon at bounding box center [682, 68] width 15 height 15
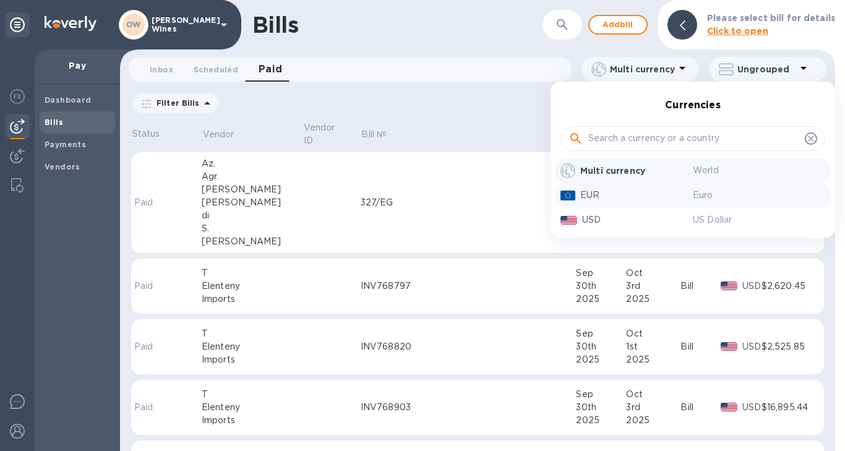
click at [629, 199] on p "EUR" at bounding box center [636, 195] width 113 height 13
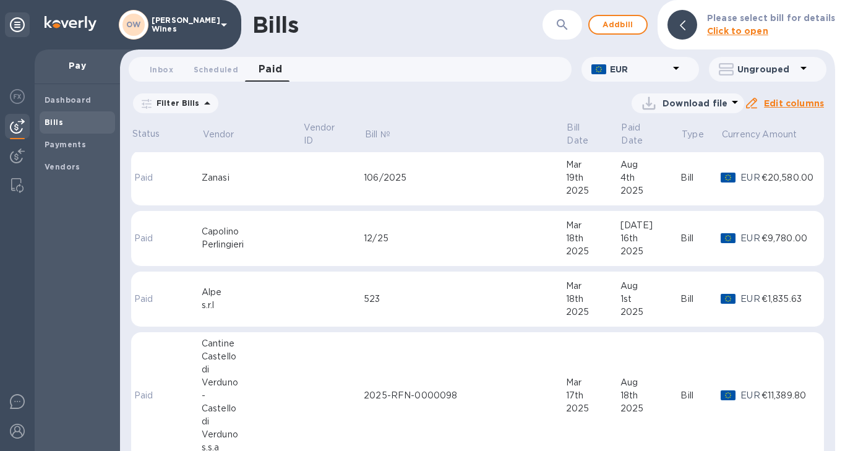
scroll to position [6771, 0]
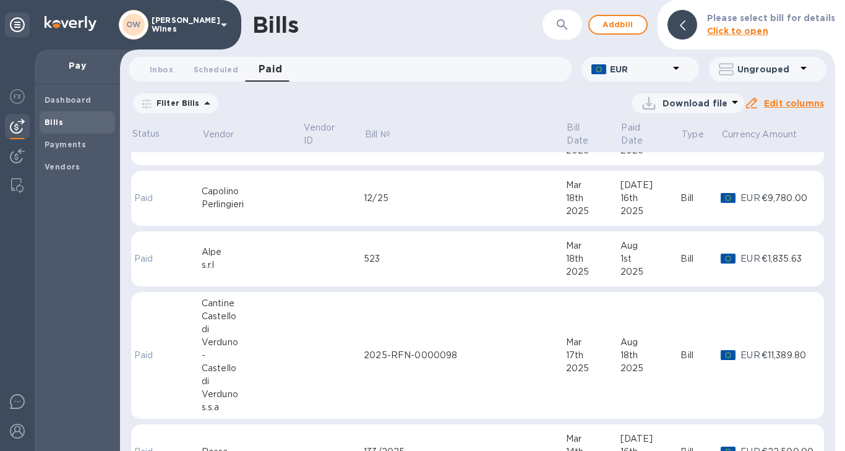
click at [575, 28] on button "button" at bounding box center [563, 25] width 30 height 30
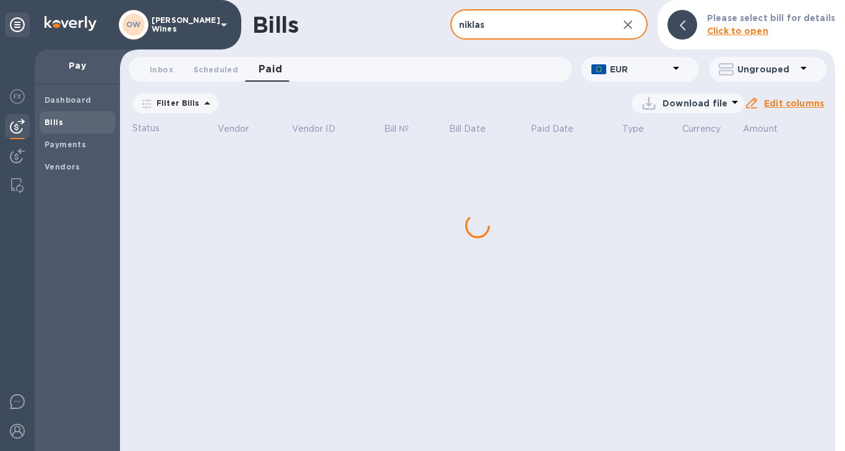
type input "niklas"
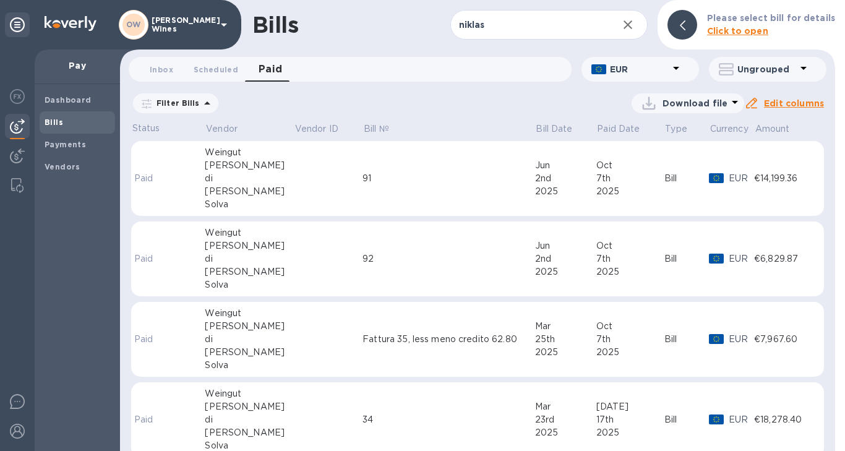
click at [397, 310] on td "Fattura 35, less meno credito 62.80" at bounding box center [449, 339] width 173 height 75
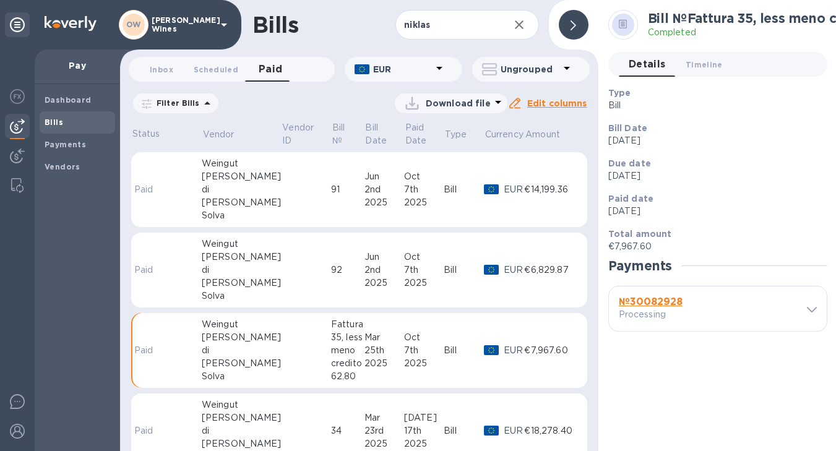
click at [664, 303] on b "№ 30082928" at bounding box center [651, 302] width 64 height 12
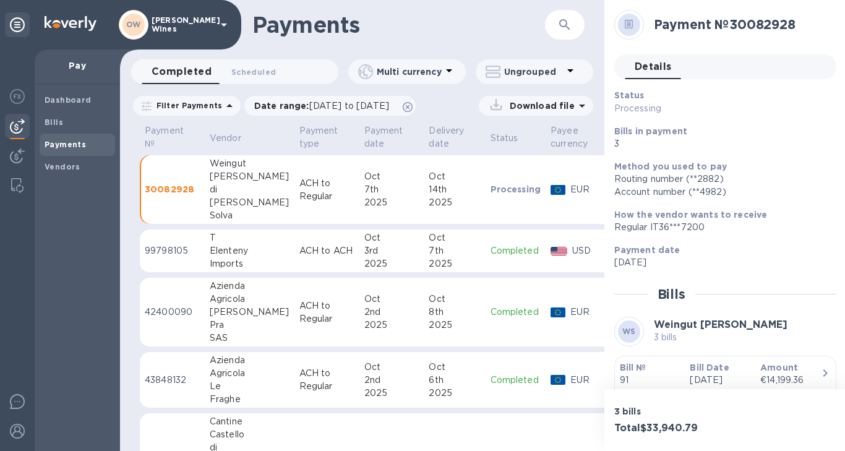
click at [634, 369] on b "Bill №" at bounding box center [633, 368] width 27 height 10
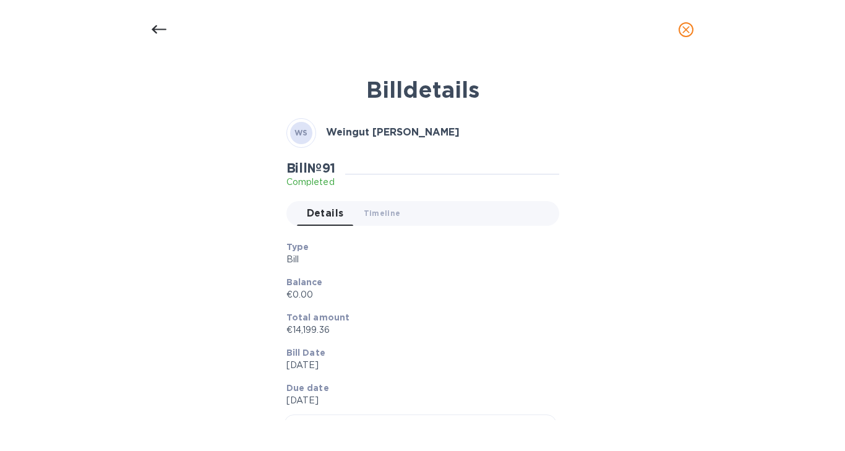
click at [158, 30] on icon at bounding box center [159, 29] width 15 height 15
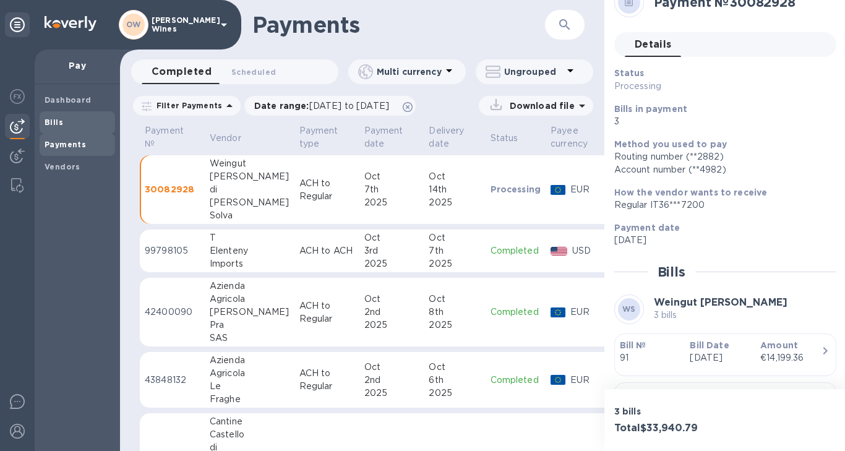
click at [51, 121] on b "Bills" at bounding box center [54, 122] width 19 height 9
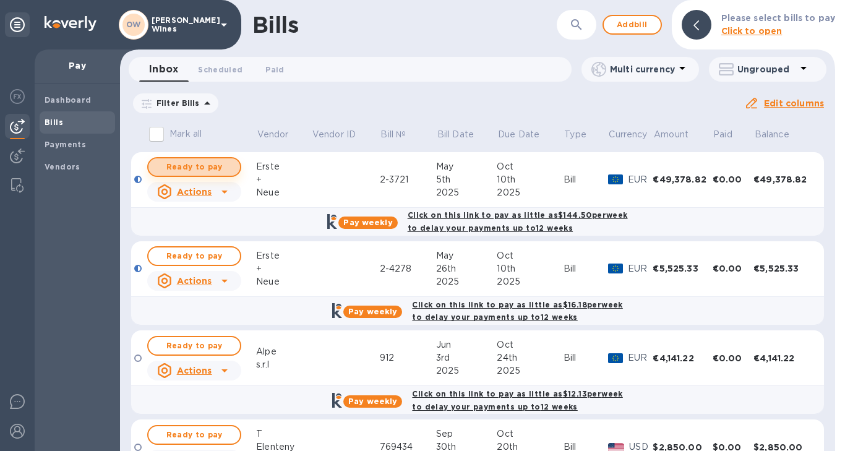
click at [195, 165] on span "Ready to pay" at bounding box center [194, 167] width 72 height 15
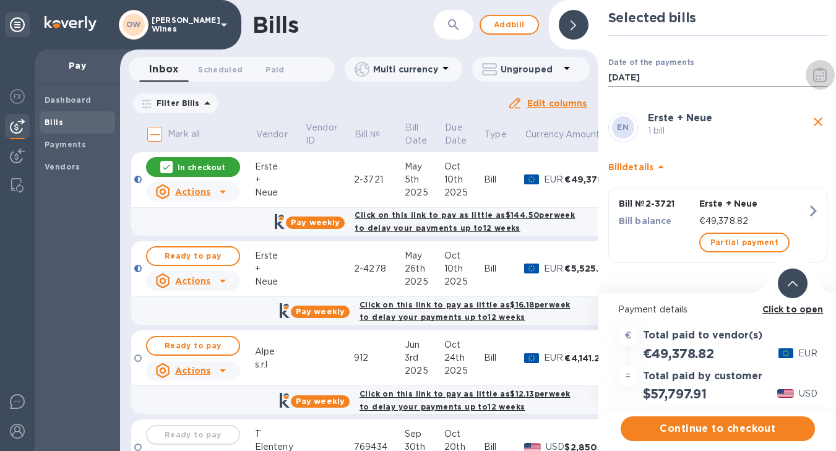
click at [819, 74] on icon "button" at bounding box center [820, 74] width 14 height 15
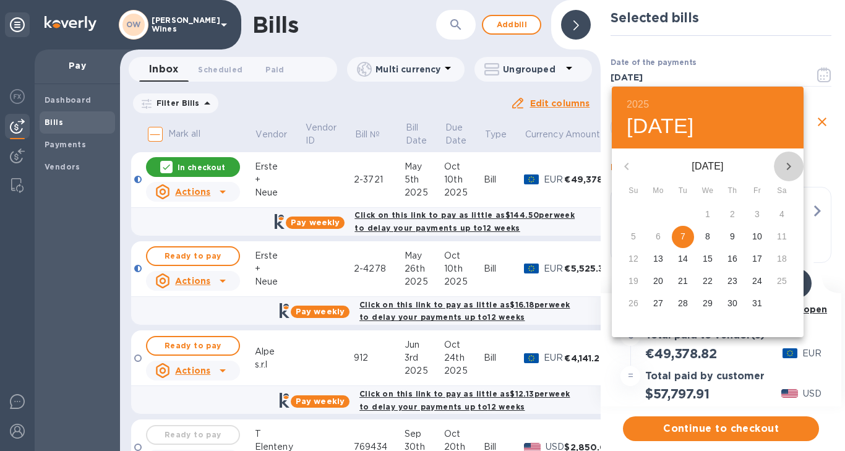
click at [788, 165] on icon "button" at bounding box center [788, 166] width 15 height 15
click at [761, 262] on p "14" at bounding box center [757, 258] width 10 height 12
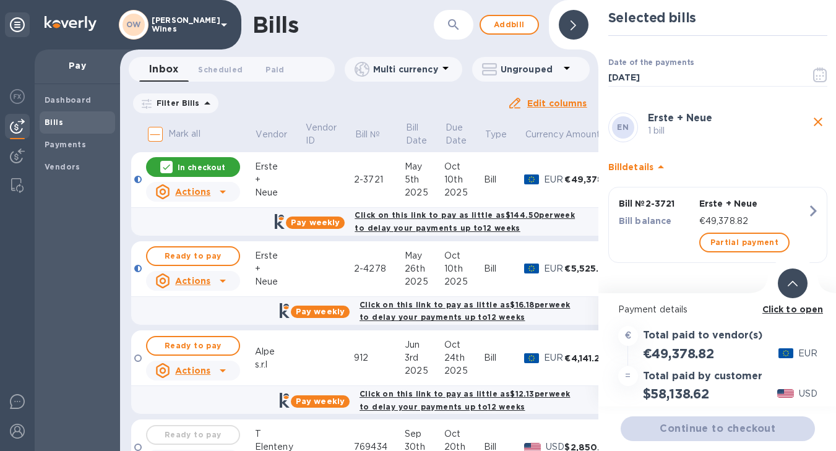
click at [779, 311] on b "Click to open" at bounding box center [792, 309] width 61 height 10
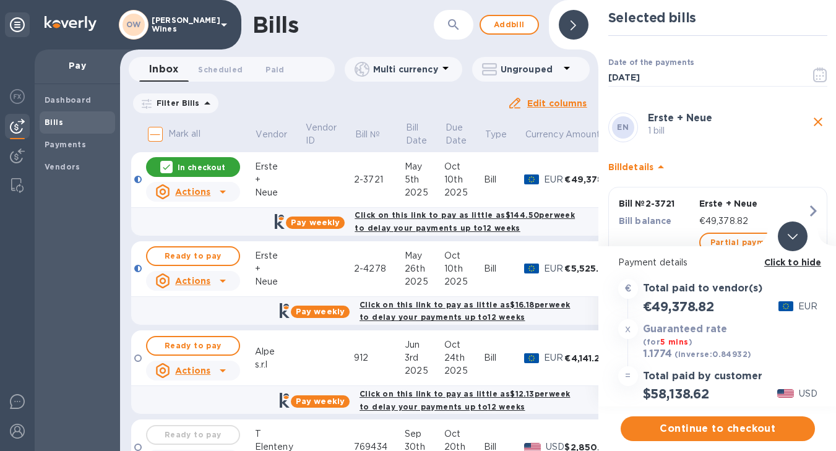
click at [791, 233] on span at bounding box center [793, 236] width 10 height 12
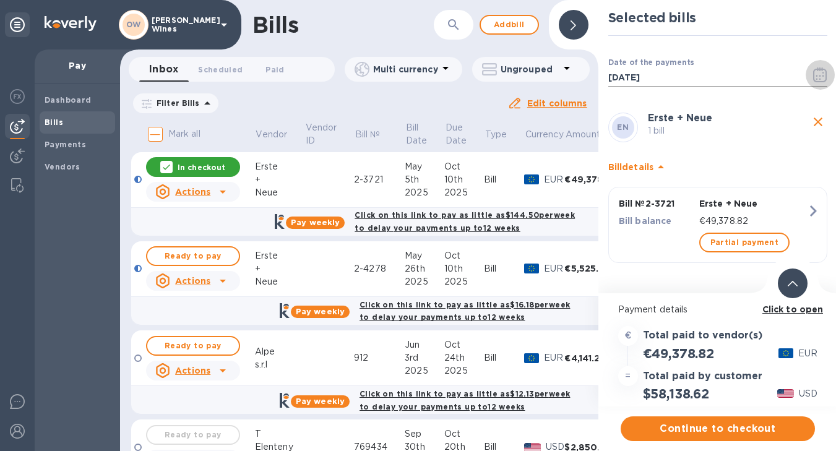
click at [825, 78] on icon "button" at bounding box center [820, 74] width 14 height 15
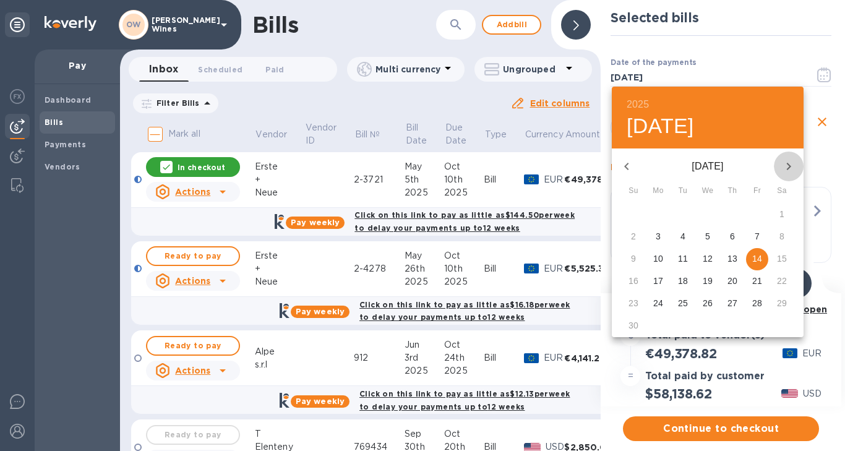
click at [790, 161] on icon "button" at bounding box center [788, 166] width 15 height 15
click at [660, 257] on p "15" at bounding box center [658, 258] width 10 height 12
type input "[DATE]"
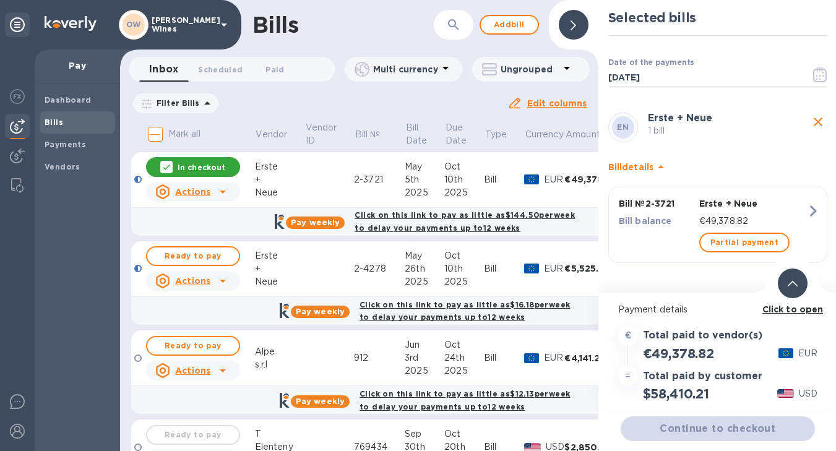
click at [786, 313] on b "Click to open" at bounding box center [792, 309] width 61 height 10
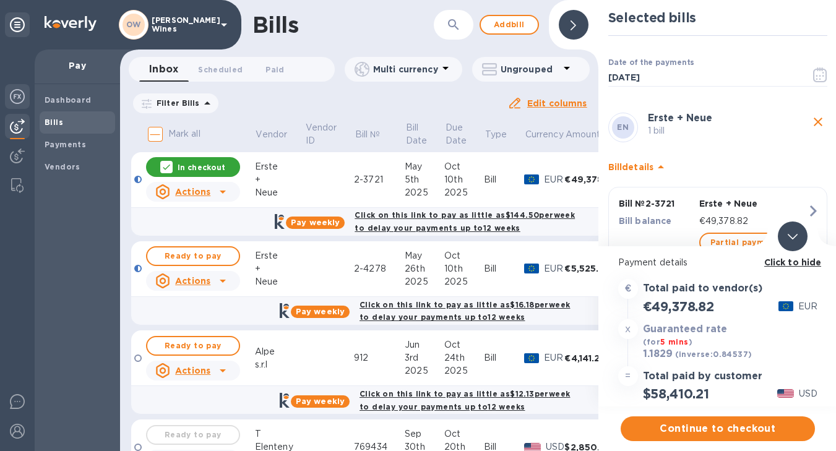
click at [15, 95] on img at bounding box center [17, 96] width 15 height 15
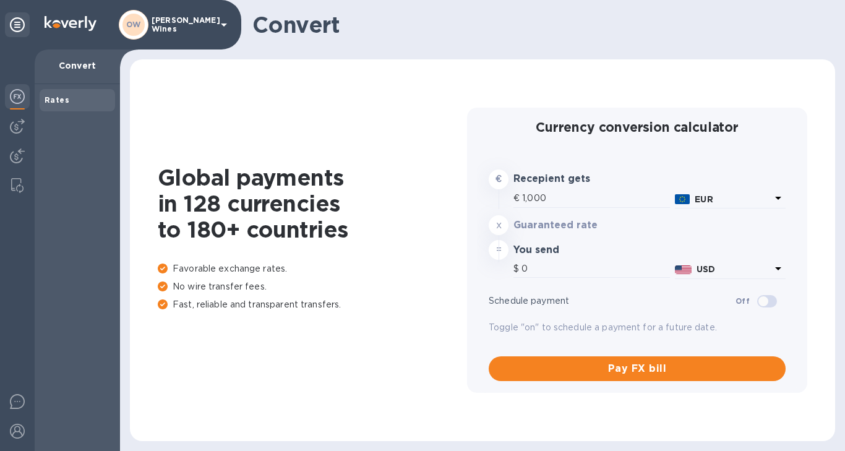
type input "1,170.5"
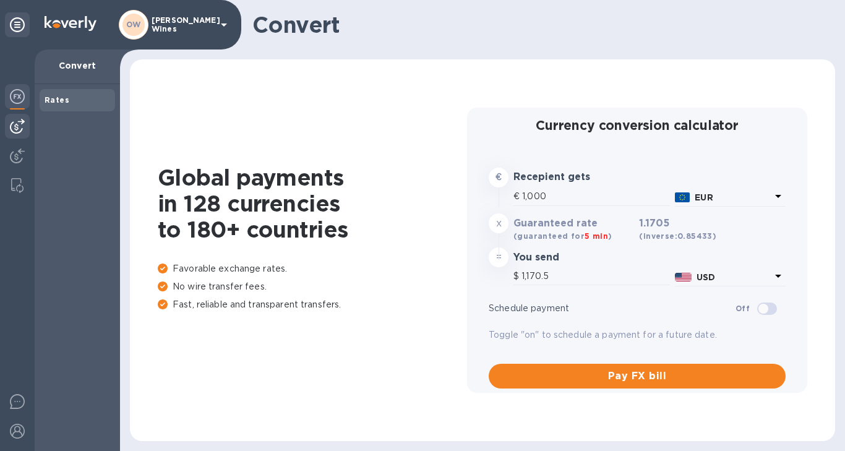
click at [18, 129] on img at bounding box center [17, 126] width 15 height 15
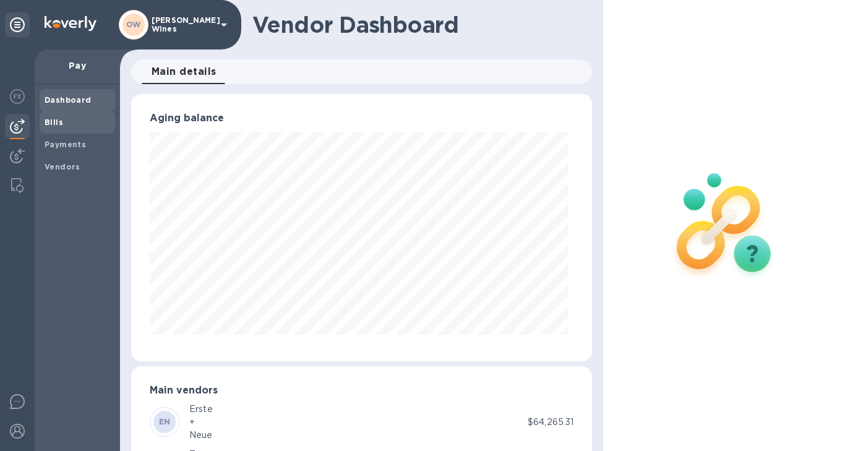
scroll to position [267, 456]
click at [58, 118] on b "Bills" at bounding box center [54, 122] width 19 height 9
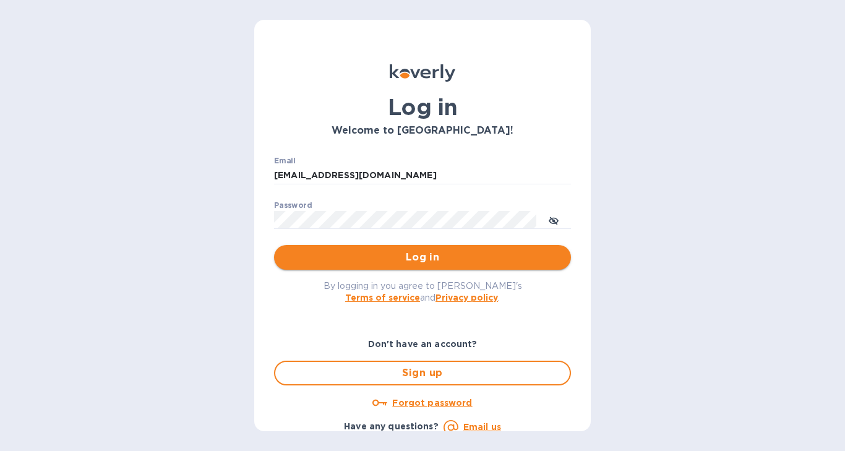
click at [415, 252] on span "Log in" at bounding box center [422, 257] width 277 height 15
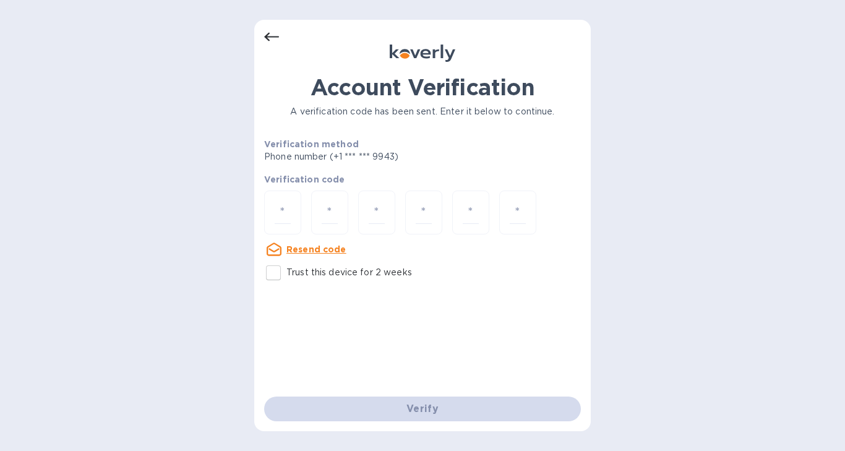
click at [283, 274] on input "Trust this device for 2 weeks" at bounding box center [273, 273] width 26 height 26
checkbox input "true"
click at [283, 187] on div "Verification code Resend code (0:09 sec)" at bounding box center [422, 215] width 317 height 84
click at [283, 207] on input "number" at bounding box center [283, 212] width 16 height 23
type input "1"
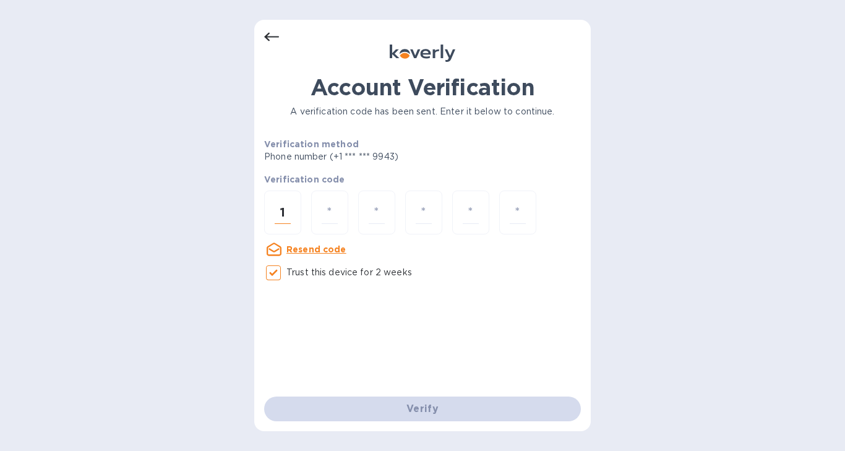
type input "6"
type input "2"
type input "8"
type input "1"
type input "6"
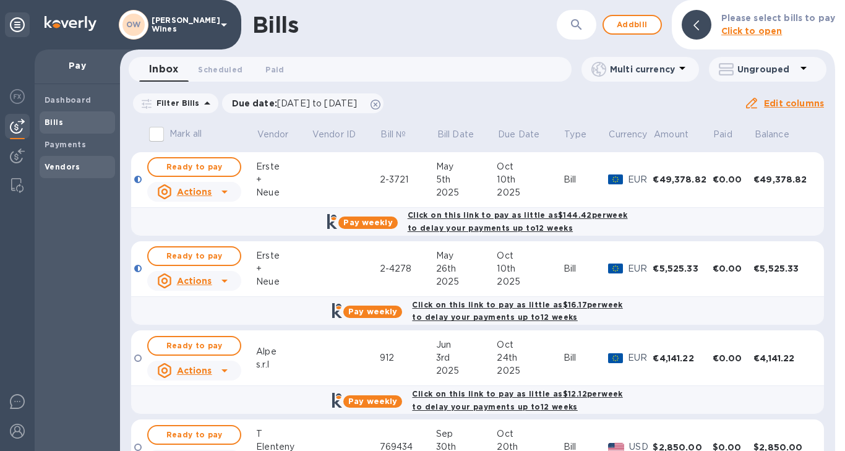
click at [68, 162] on b "Vendors" at bounding box center [63, 166] width 36 height 9
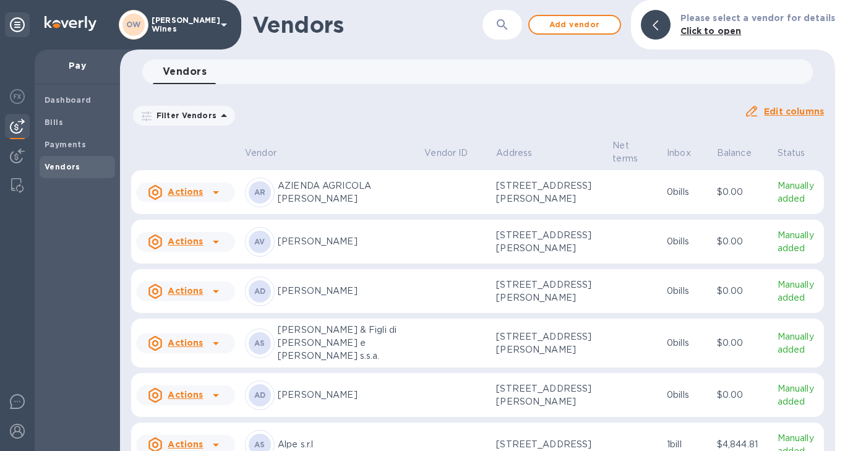
click at [510, 32] on icon "button" at bounding box center [502, 24] width 15 height 15
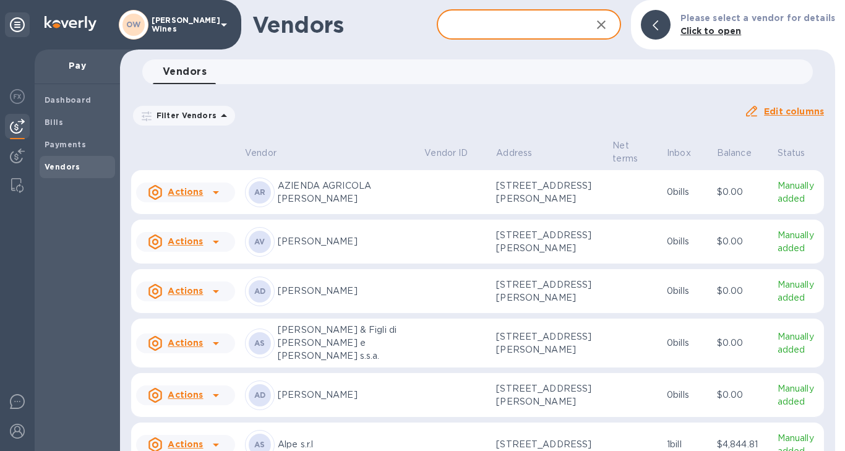
type input "t"
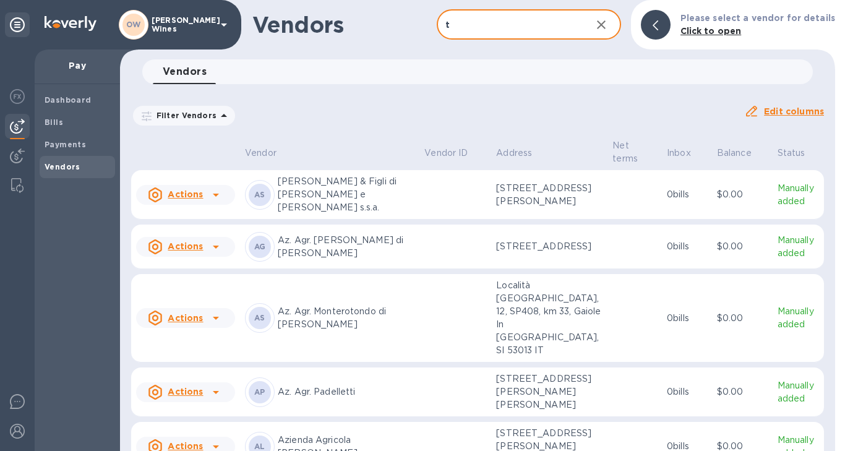
type input "T Elenteny"
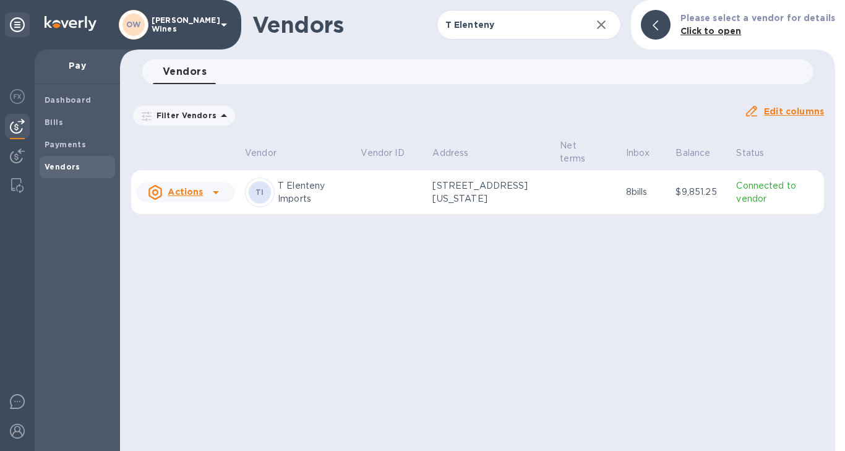
click at [217, 195] on icon at bounding box center [216, 192] width 15 height 15
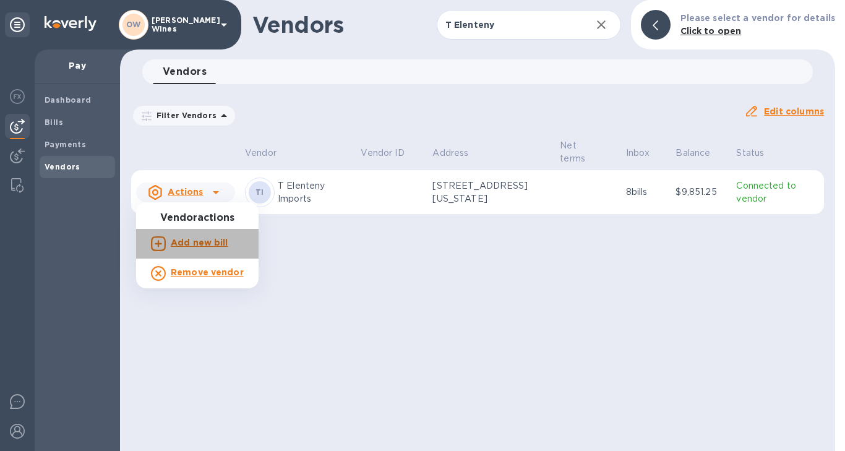
click at [218, 240] on b "Add new bill" at bounding box center [200, 243] width 58 height 10
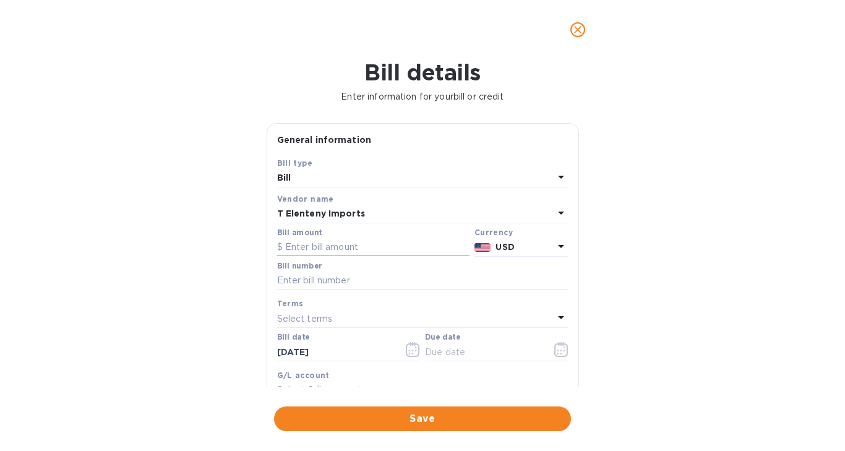
click at [344, 248] on input "text" at bounding box center [373, 247] width 192 height 19
click at [338, 284] on input "text" at bounding box center [422, 281] width 291 height 19
paste input "INV770360"
type input "INV770360"
click at [322, 247] on input "text" at bounding box center [373, 247] width 192 height 19
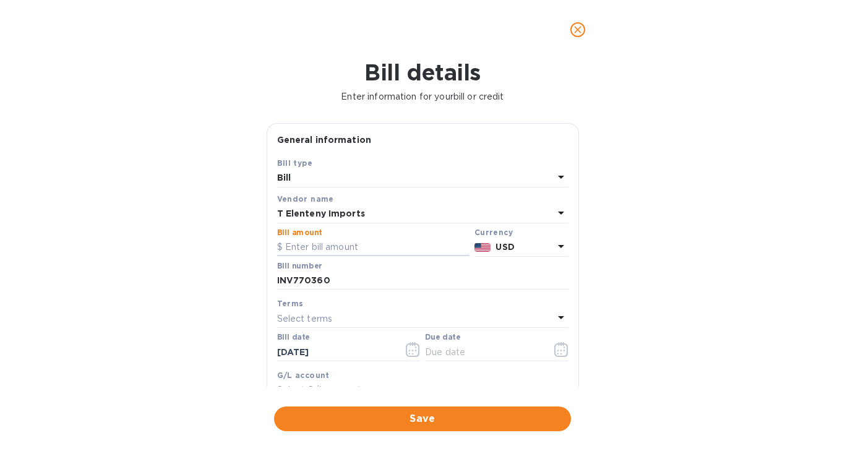
paste input "4,474.75"
type input "4,474.75"
click at [562, 351] on icon "button" at bounding box center [561, 349] width 14 height 15
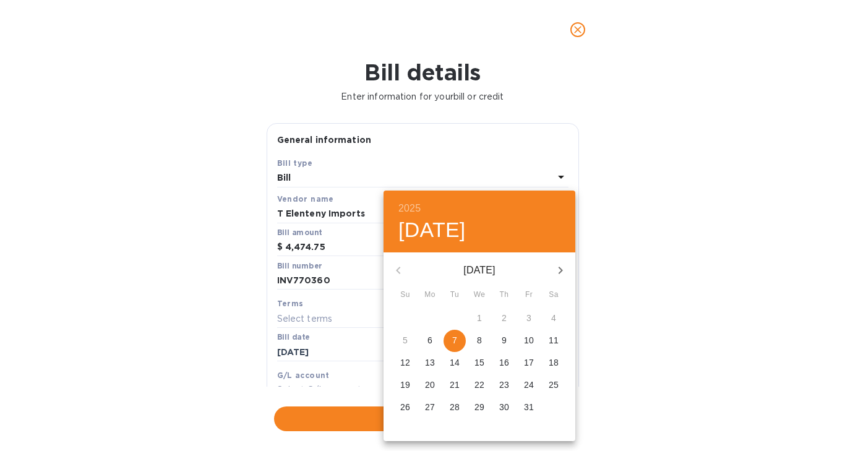
click at [457, 342] on span "7" at bounding box center [455, 340] width 22 height 12
type input "[DATE]"
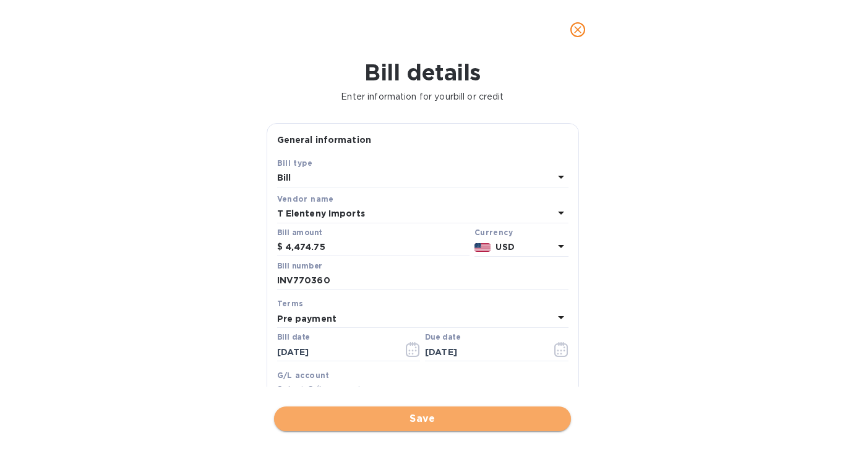
click at [462, 422] on span "Save" at bounding box center [422, 418] width 277 height 15
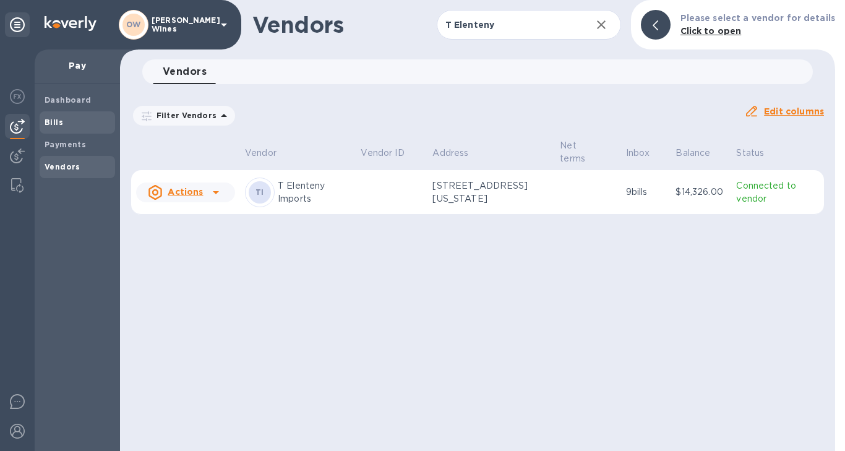
click at [53, 124] on b "Bills" at bounding box center [54, 122] width 19 height 9
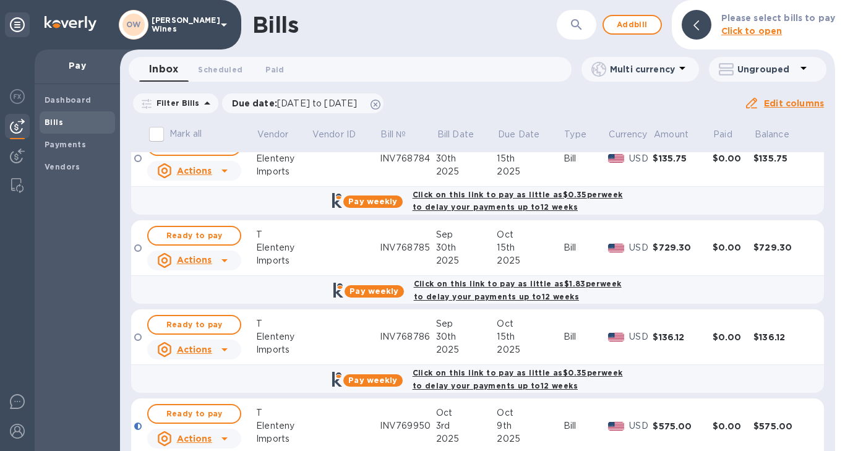
scroll to position [783, 0]
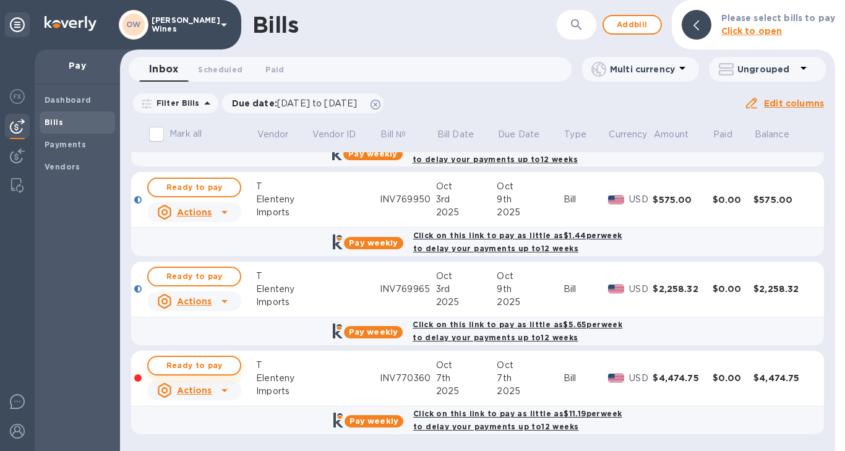
click at [197, 361] on span "Ready to pay" at bounding box center [194, 365] width 72 height 15
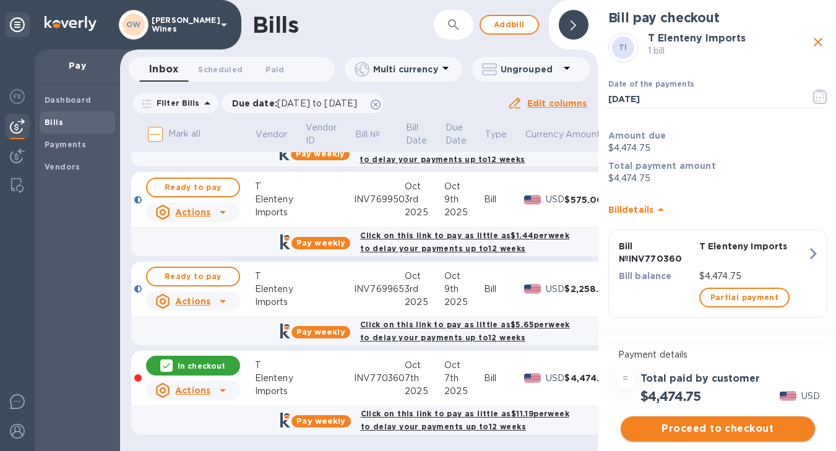
click at [711, 429] on span "Proceed to checkout" at bounding box center [718, 428] width 174 height 15
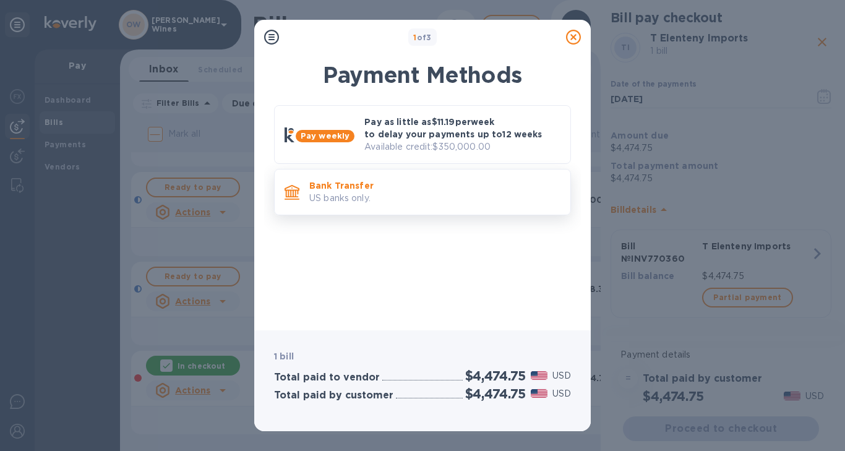
click at [457, 199] on p "US banks only." at bounding box center [434, 198] width 251 height 13
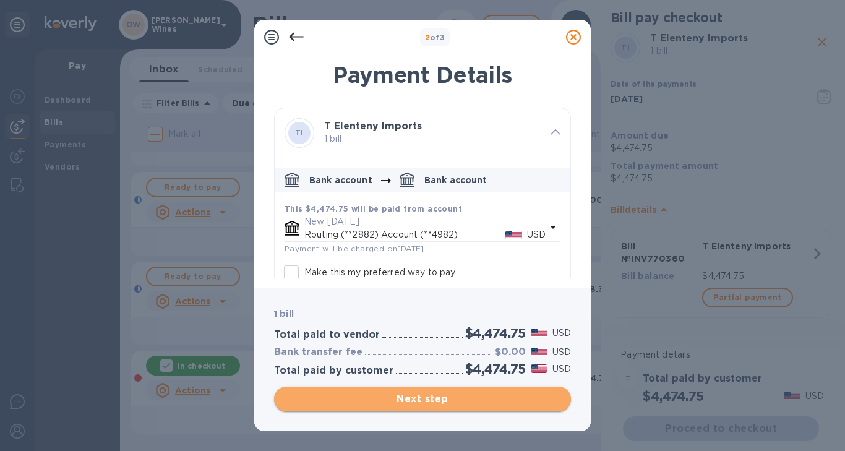
click at [476, 400] on span "Next step" at bounding box center [422, 399] width 277 height 15
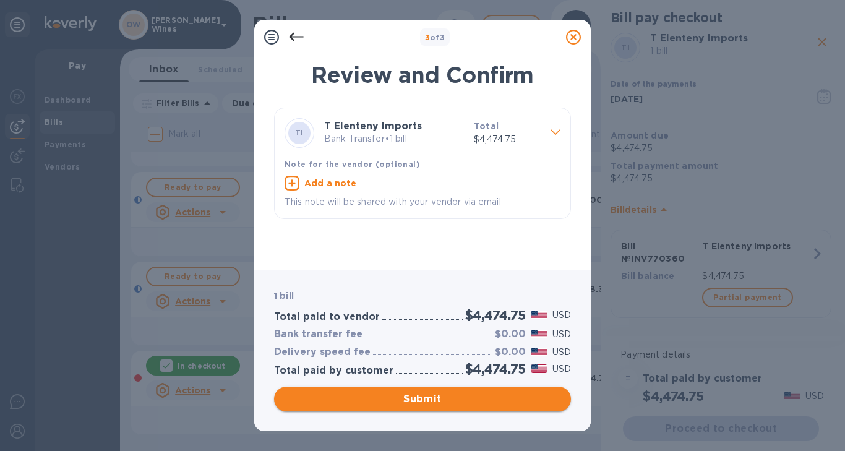
click at [476, 400] on span "Submit" at bounding box center [422, 399] width 277 height 15
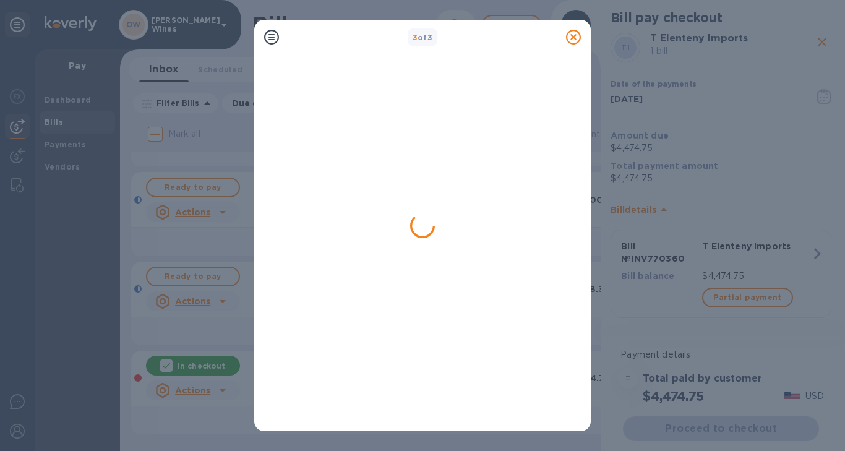
scroll to position [0, 0]
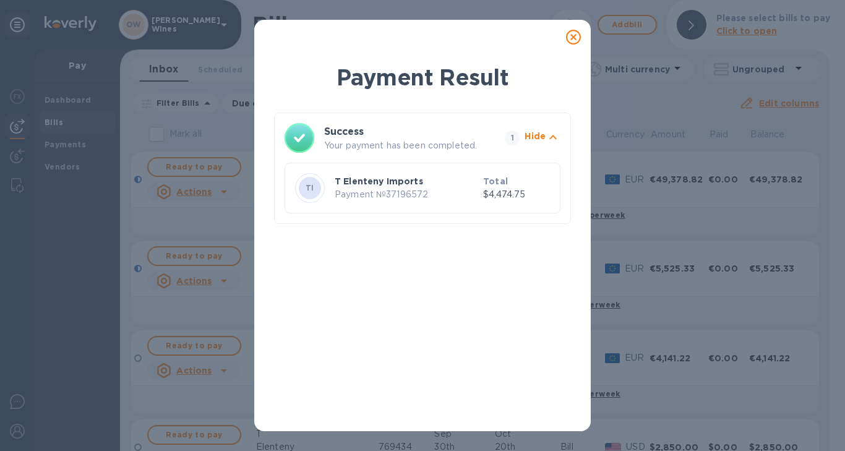
click at [575, 44] on icon at bounding box center [573, 37] width 15 height 15
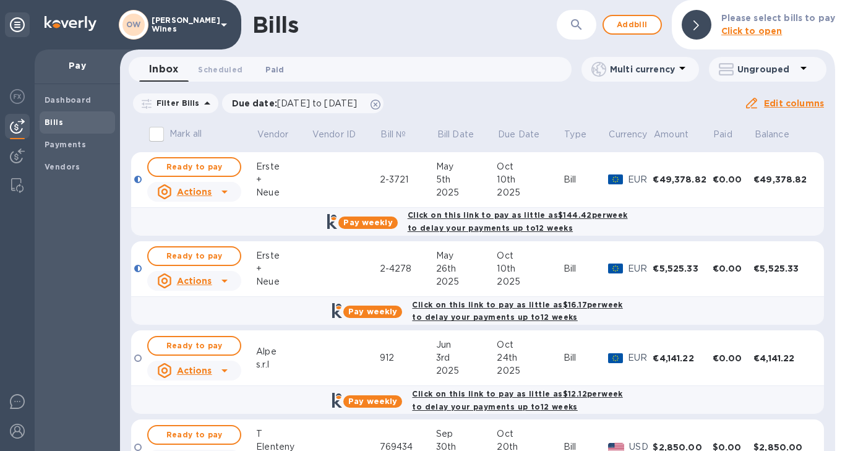
click at [273, 71] on span "Paid 0" at bounding box center [274, 69] width 19 height 13
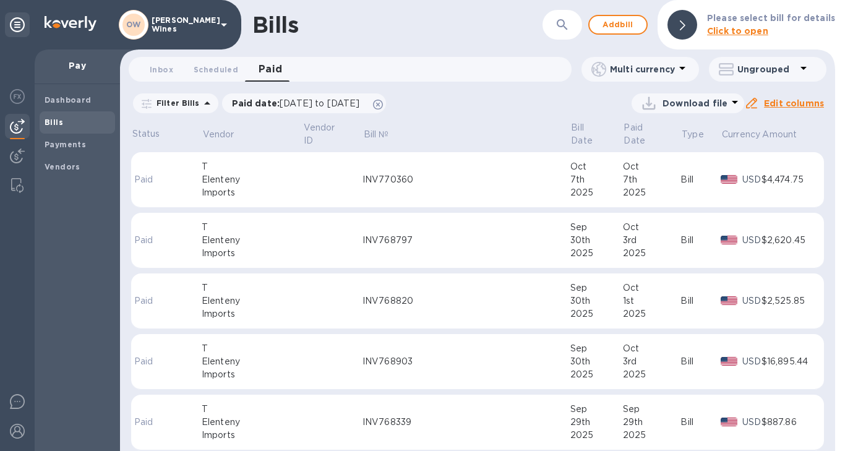
click at [439, 173] on div "INV770360" at bounding box center [467, 179] width 208 height 13
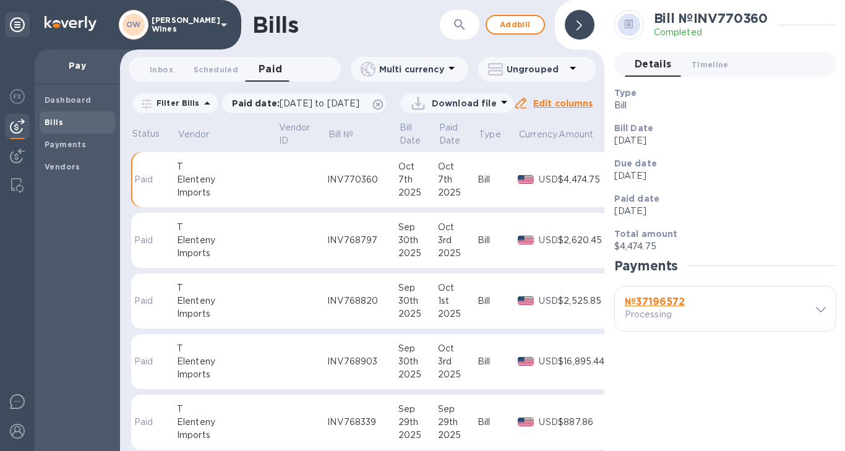
click at [660, 303] on b "№ 37196572" at bounding box center [655, 302] width 60 height 12
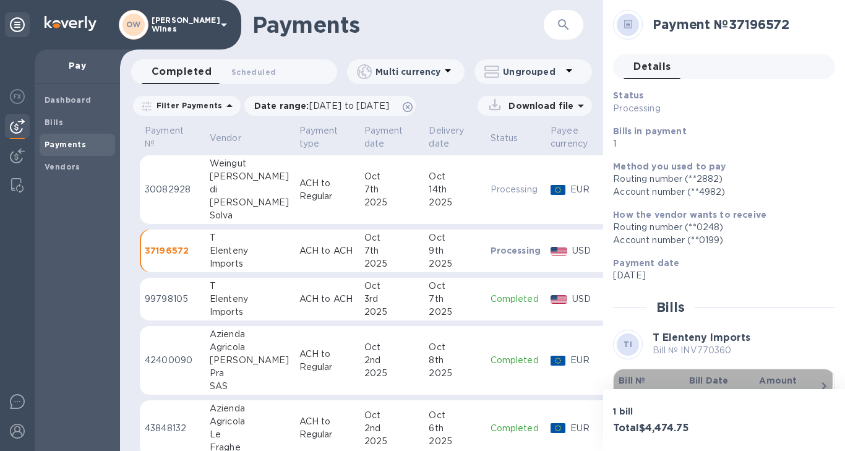
click at [628, 379] on b "Bill №" at bounding box center [632, 381] width 27 height 10
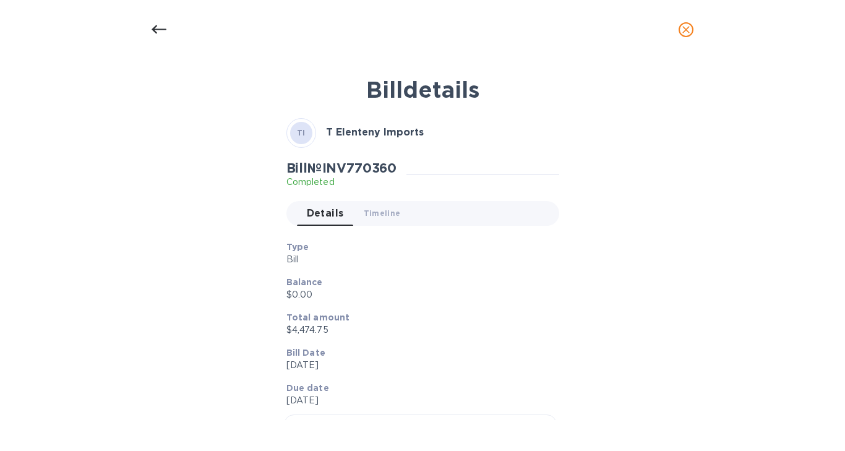
click at [687, 29] on icon "close" at bounding box center [686, 30] width 12 height 12
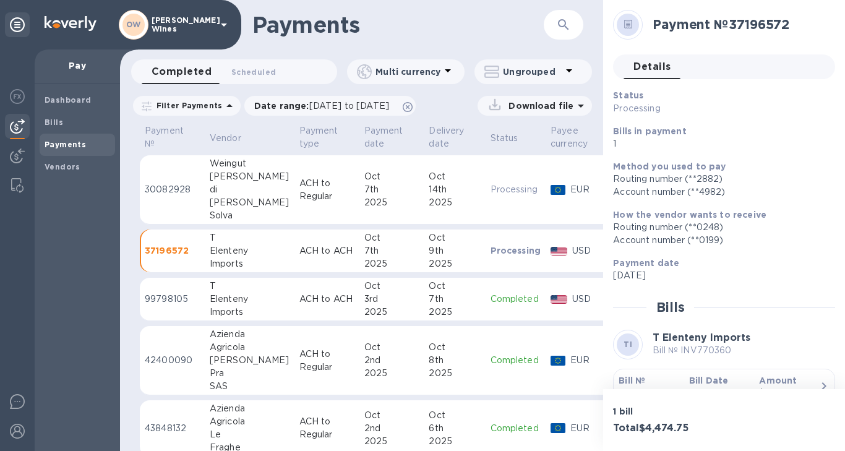
scroll to position [22, 0]
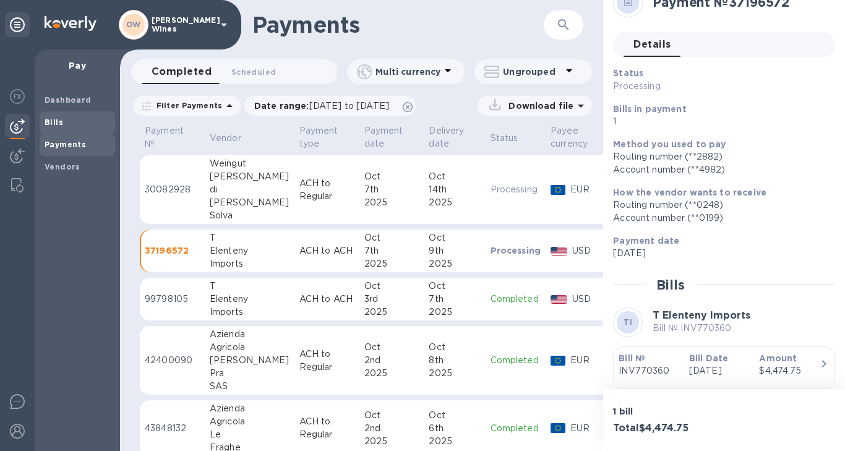
click at [58, 119] on b "Bills" at bounding box center [54, 122] width 19 height 9
